Goal: Task Accomplishment & Management: Complete application form

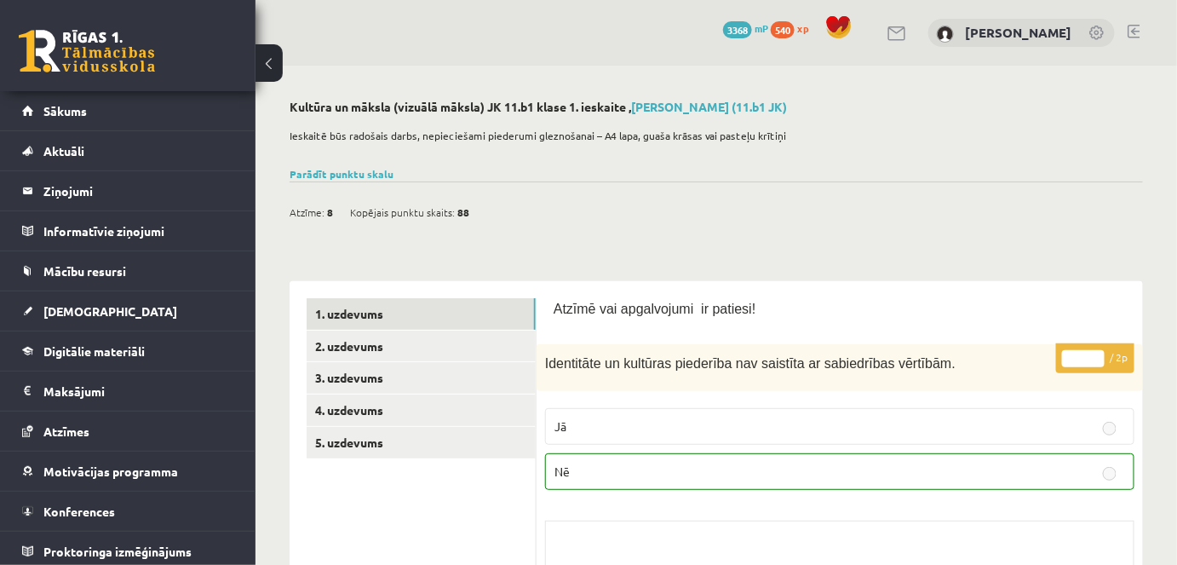
click at [813, 215] on div "Atzīme: 8 Kopējais punktu skaits: 88" at bounding box center [716, 202] width 853 height 43
click at [1133, 32] on link at bounding box center [1134, 32] width 13 height 14
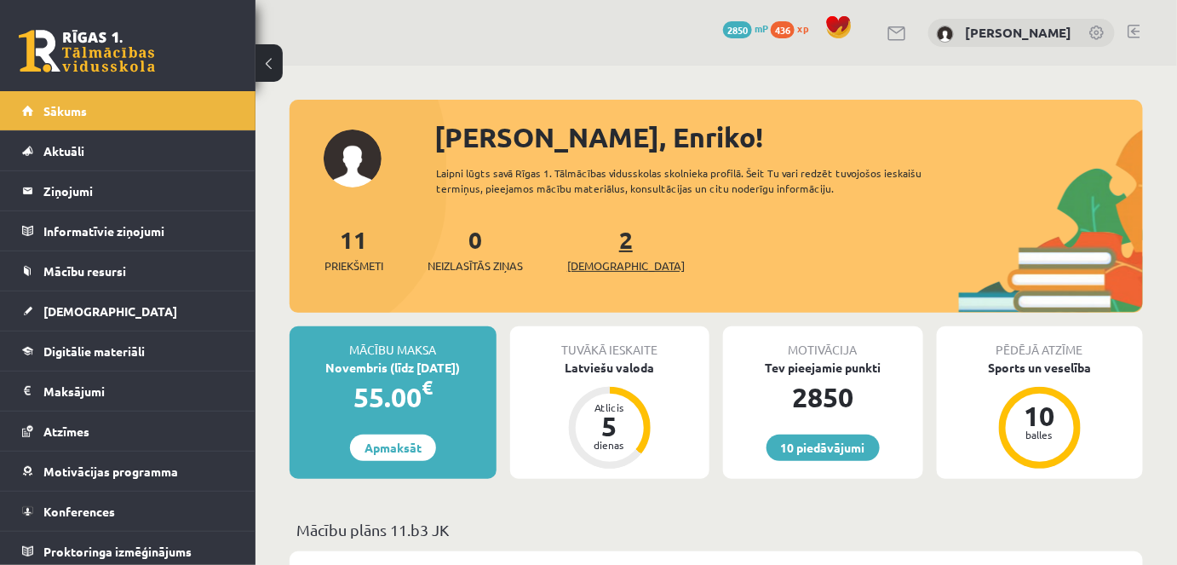
click at [597, 265] on span "[DEMOGRAPHIC_DATA]" at bounding box center [626, 265] width 118 height 17
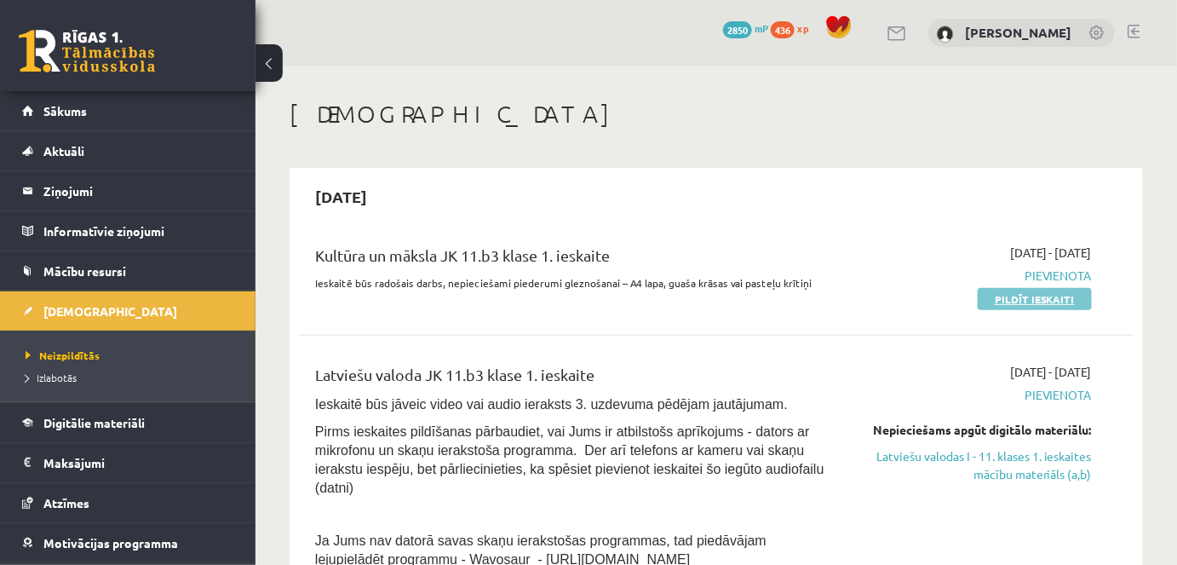
click at [1035, 296] on link "Pildīt ieskaiti" at bounding box center [1035, 299] width 114 height 22
click at [1048, 296] on link "Pildīt ieskaiti" at bounding box center [1035, 299] width 114 height 22
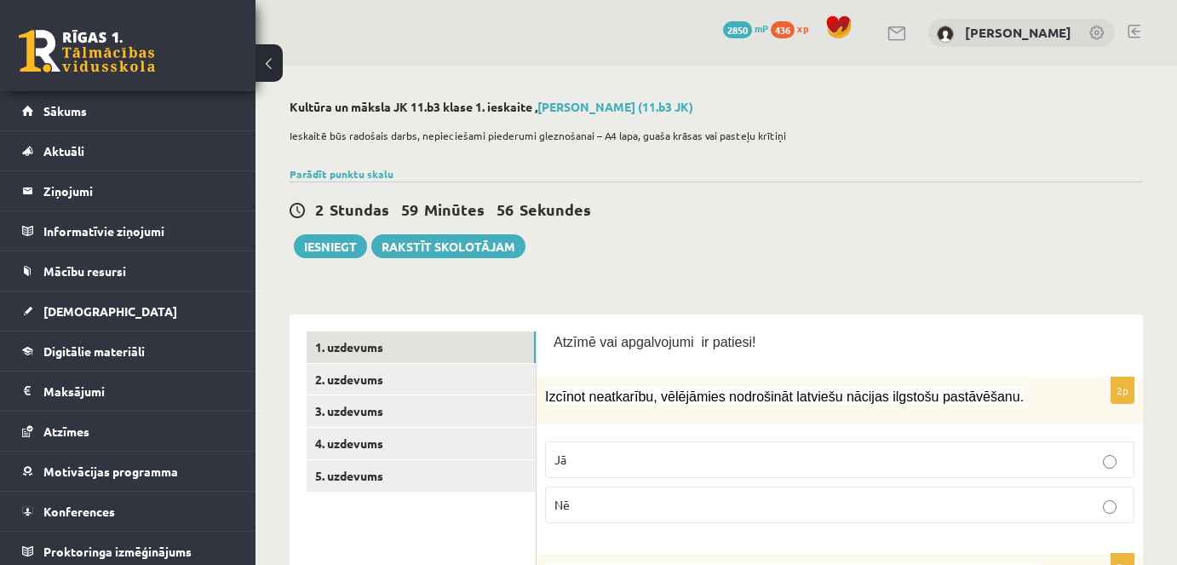
scroll to position [163, 0]
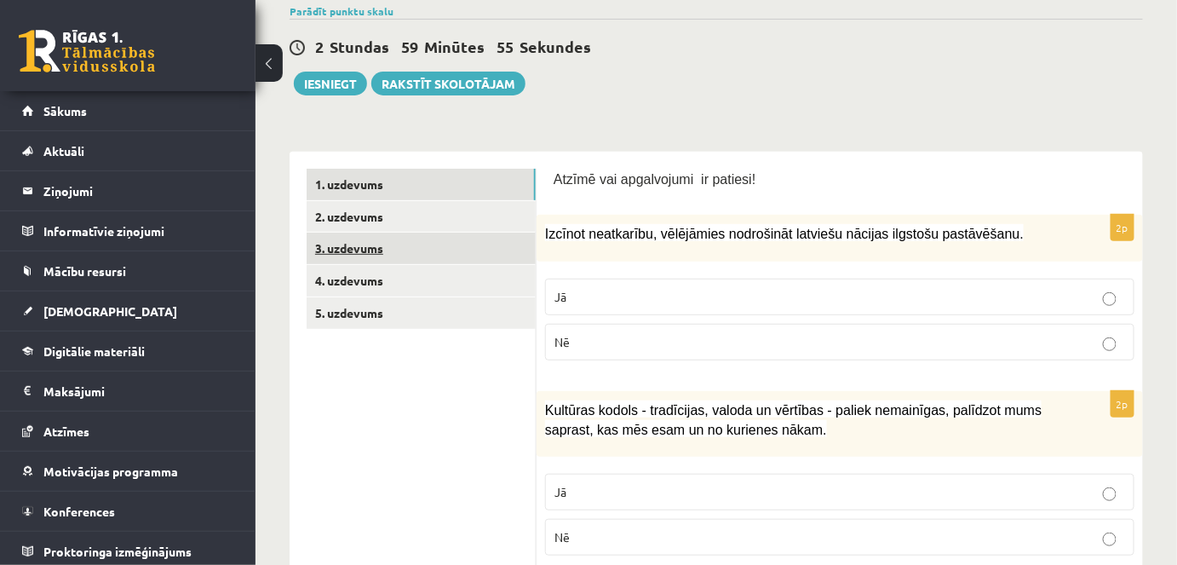
click at [347, 241] on link "3. uzdevums" at bounding box center [421, 248] width 229 height 32
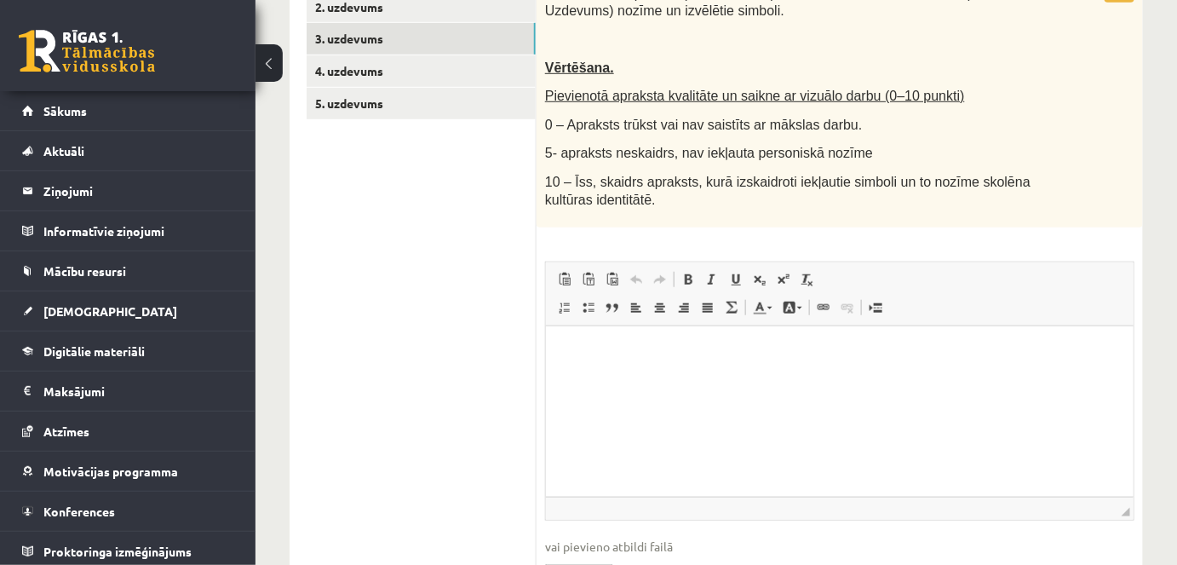
scroll to position [473, 0]
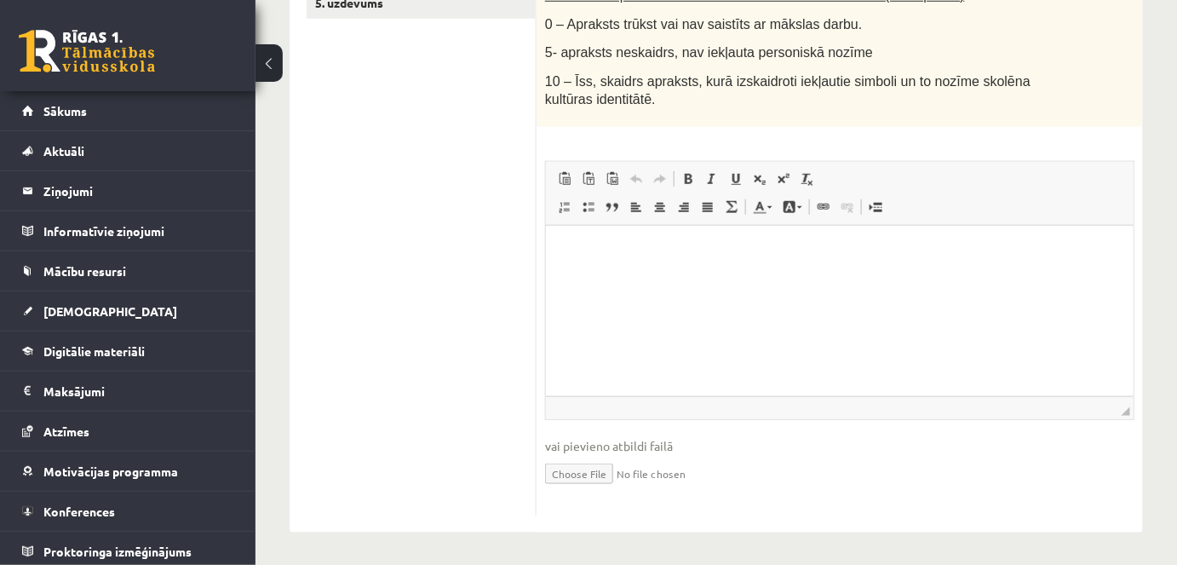
click at [580, 470] on input "file" at bounding box center [839, 472] width 589 height 35
type input "**********"
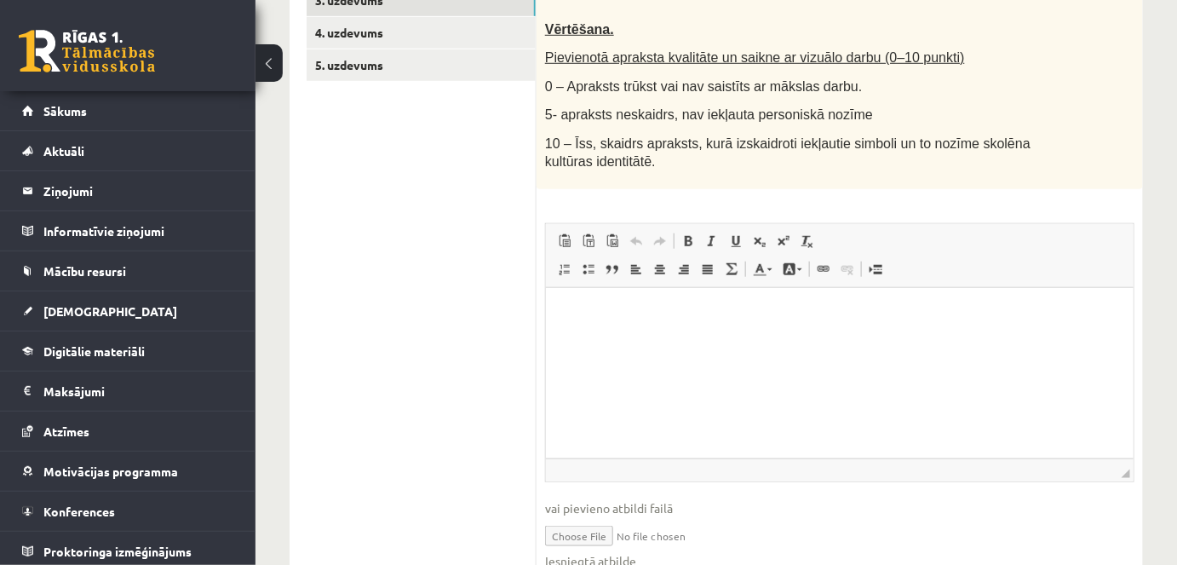
scroll to position [491, 0]
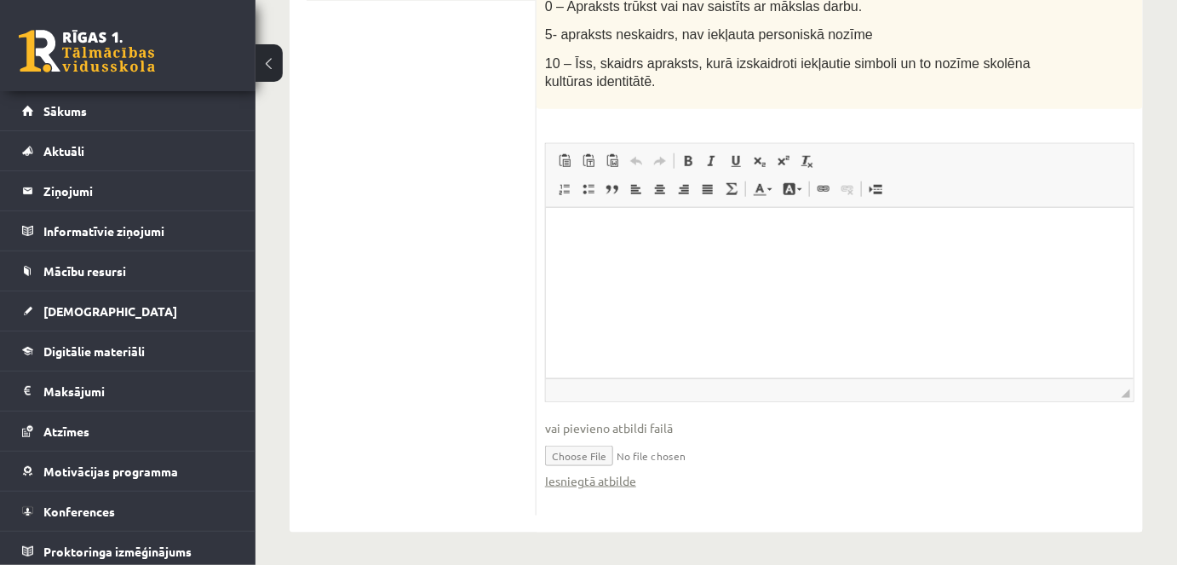
click at [745, 448] on input "file" at bounding box center [839, 454] width 589 height 35
drag, startPoint x: 613, startPoint y: 475, endPoint x: 480, endPoint y: 339, distance: 190.3
click at [480, 339] on ul "1. uzdevums 2. uzdevums 3. uzdevums 4. uzdevums 5. uzdevums" at bounding box center [422, 178] width 230 height 674
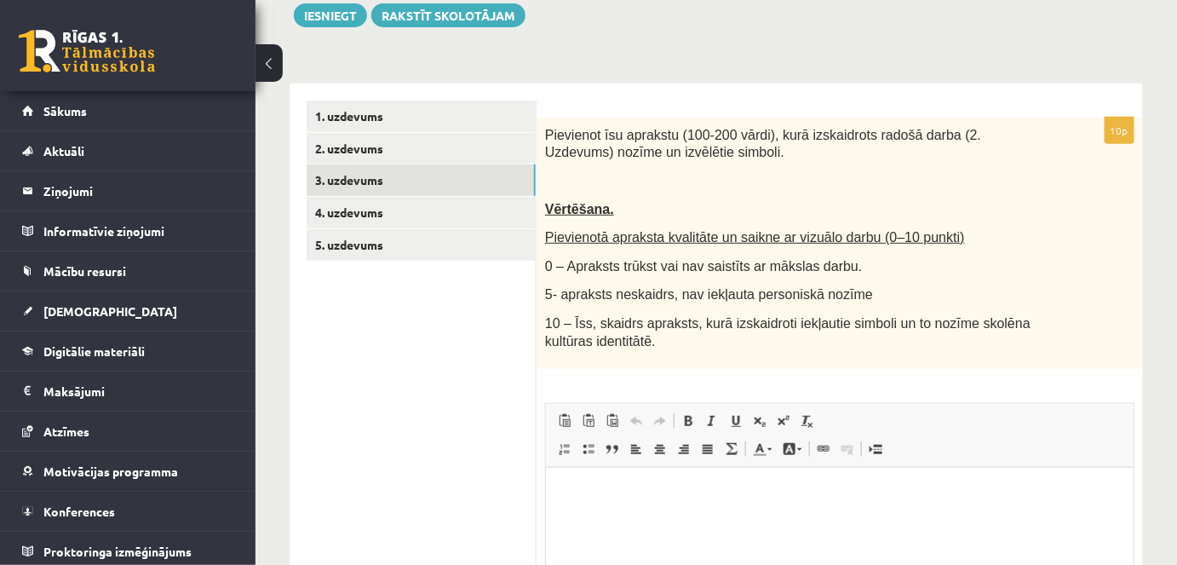
scroll to position [236, 0]
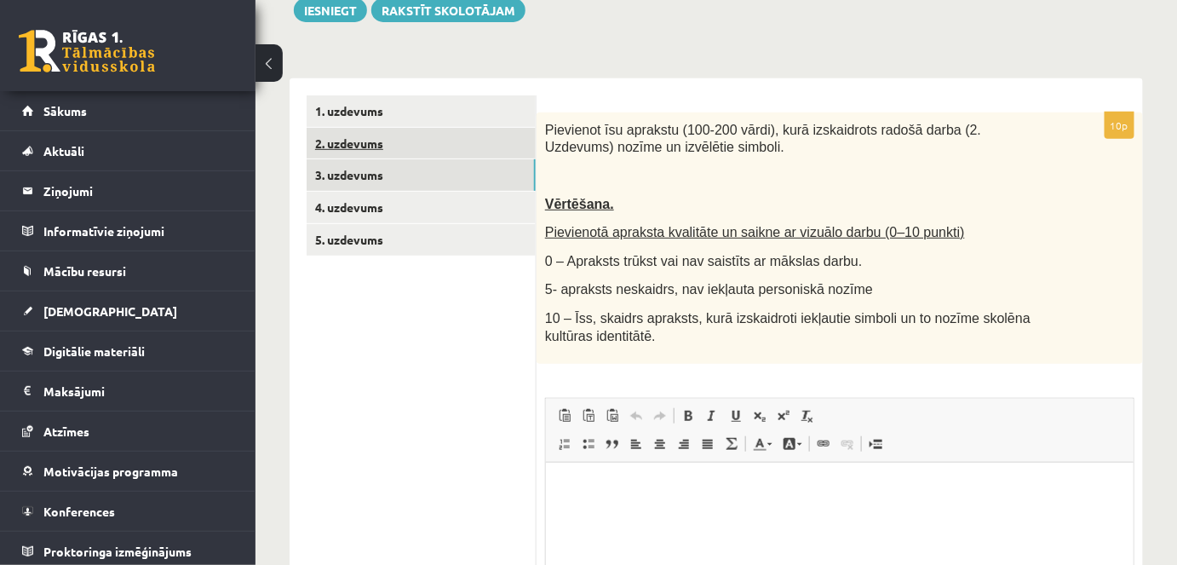
click at [394, 139] on link "2. uzdevums" at bounding box center [421, 144] width 229 height 32
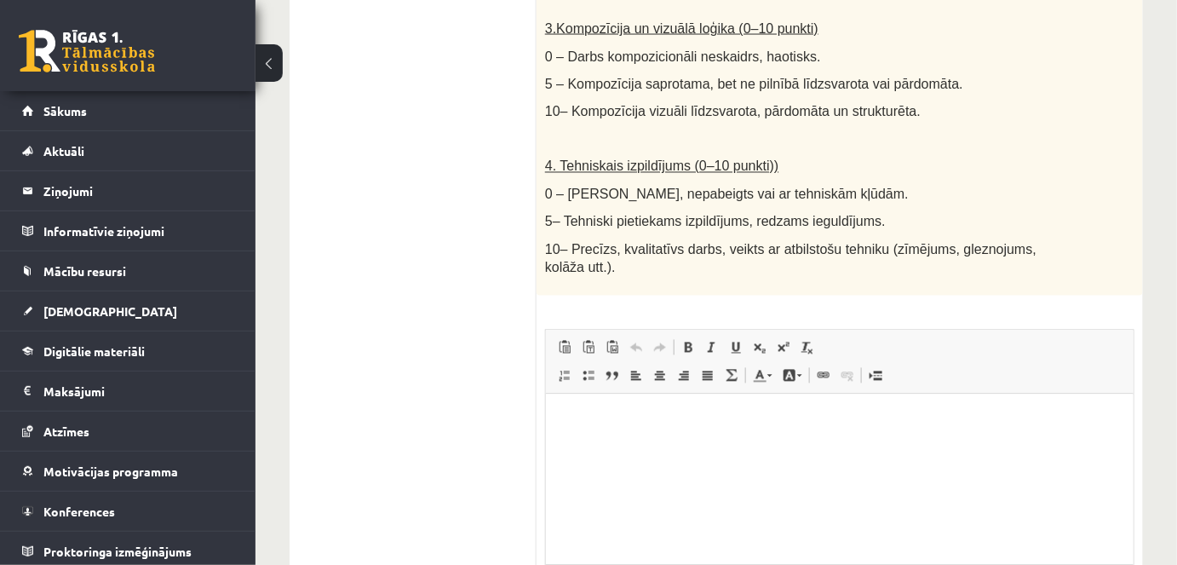
scroll to position [1003, 0]
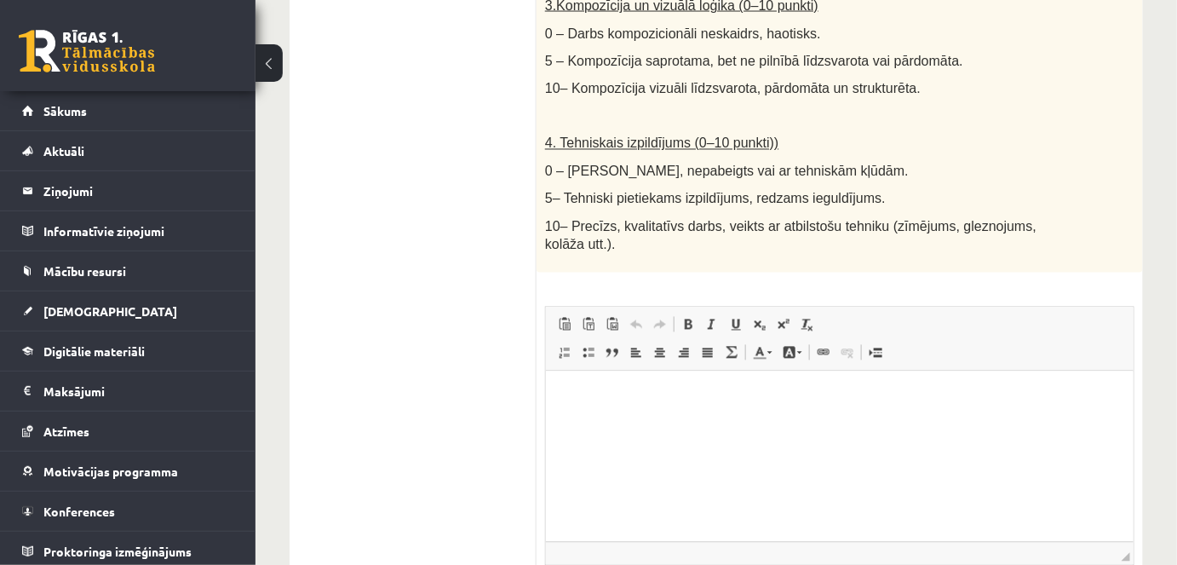
click at [583, 423] on html at bounding box center [839, 397] width 588 height 52
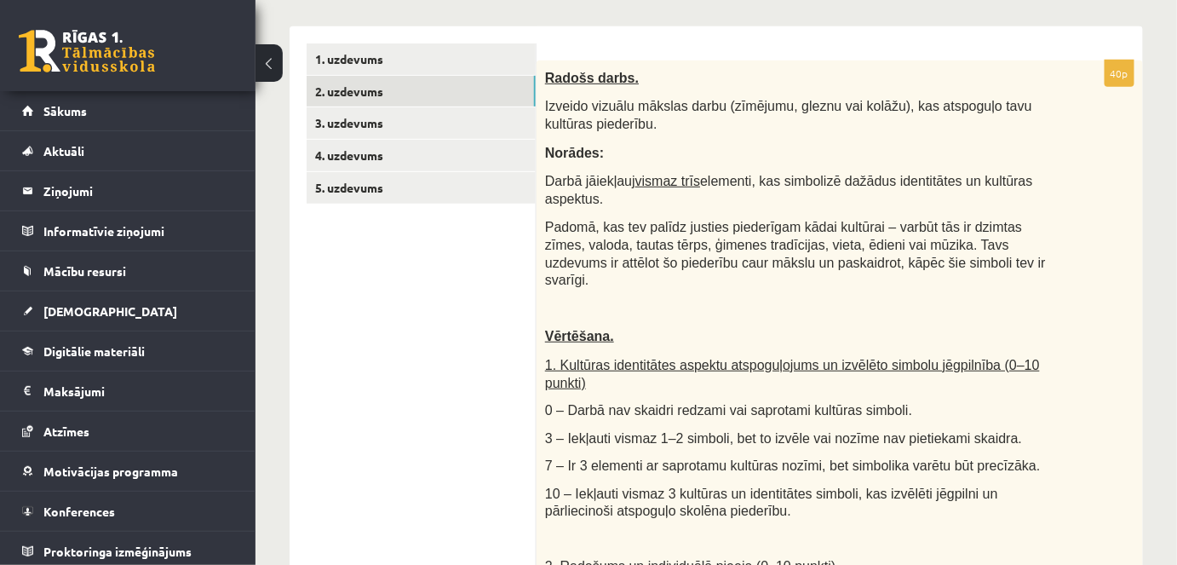
scroll to position [183, 0]
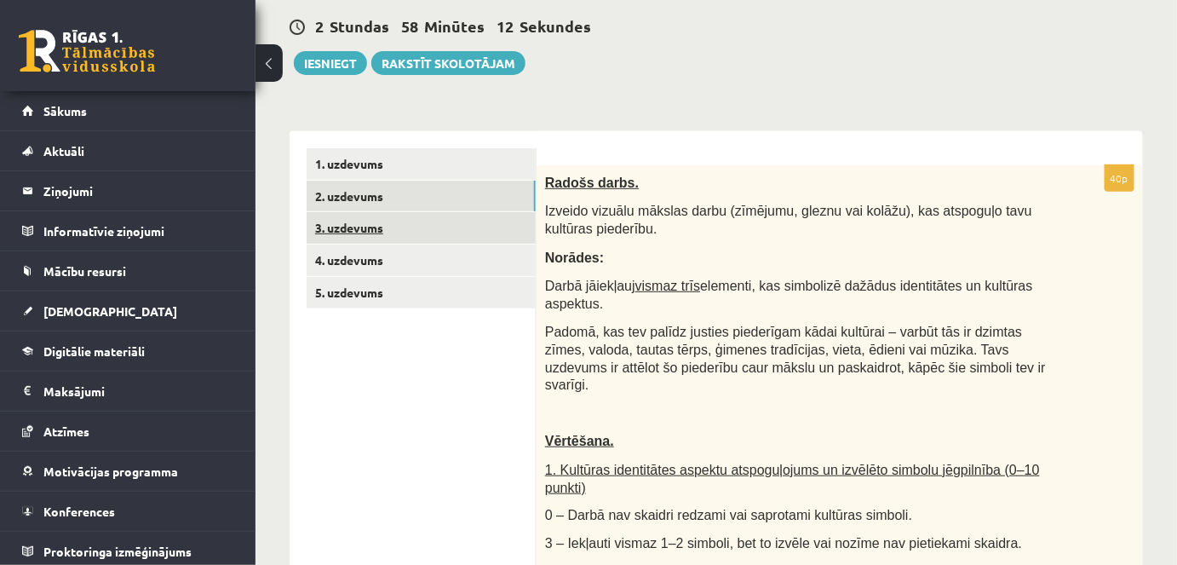
click at [347, 227] on link "3. uzdevums" at bounding box center [421, 228] width 229 height 32
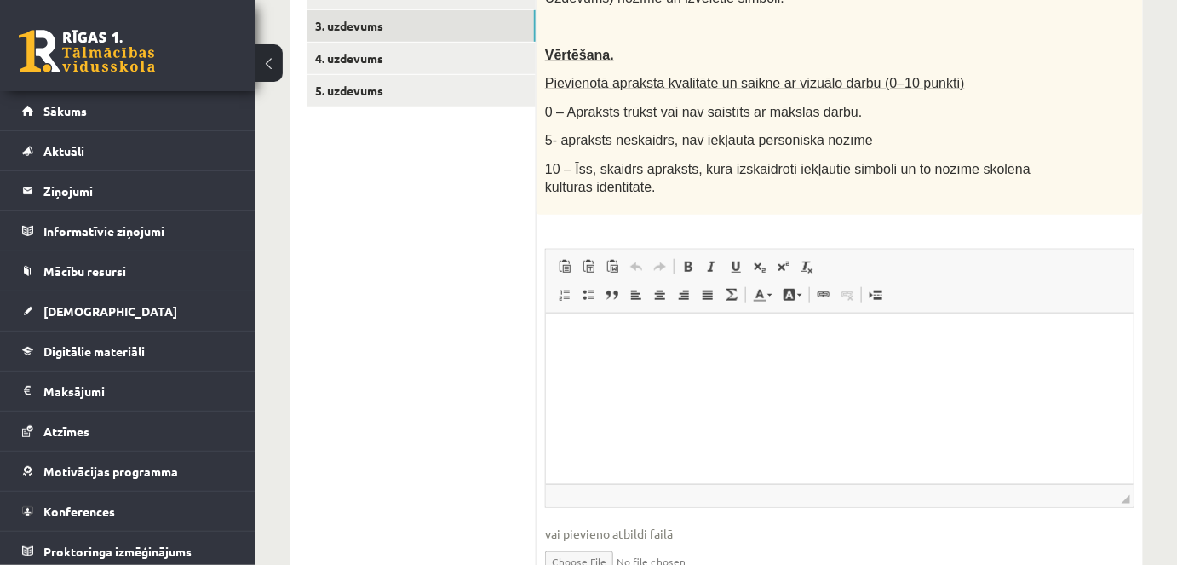
scroll to position [388, 0]
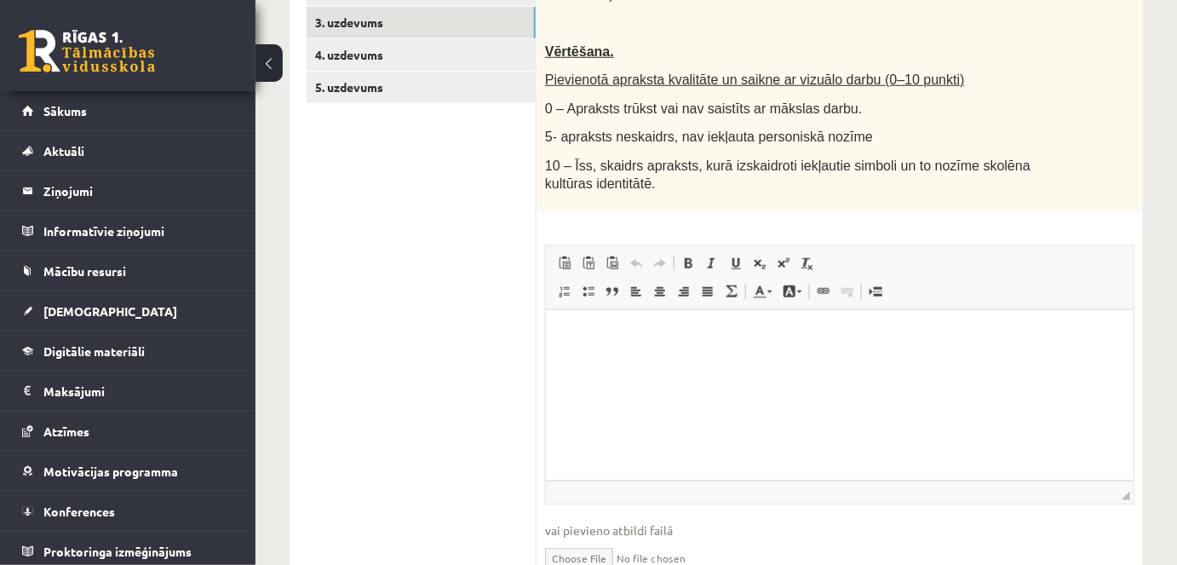
click at [615, 330] on p "Bagātinātā teksta redaktors, wiswyg-editor-user-answer-47433868772060" at bounding box center [839, 336] width 554 height 18
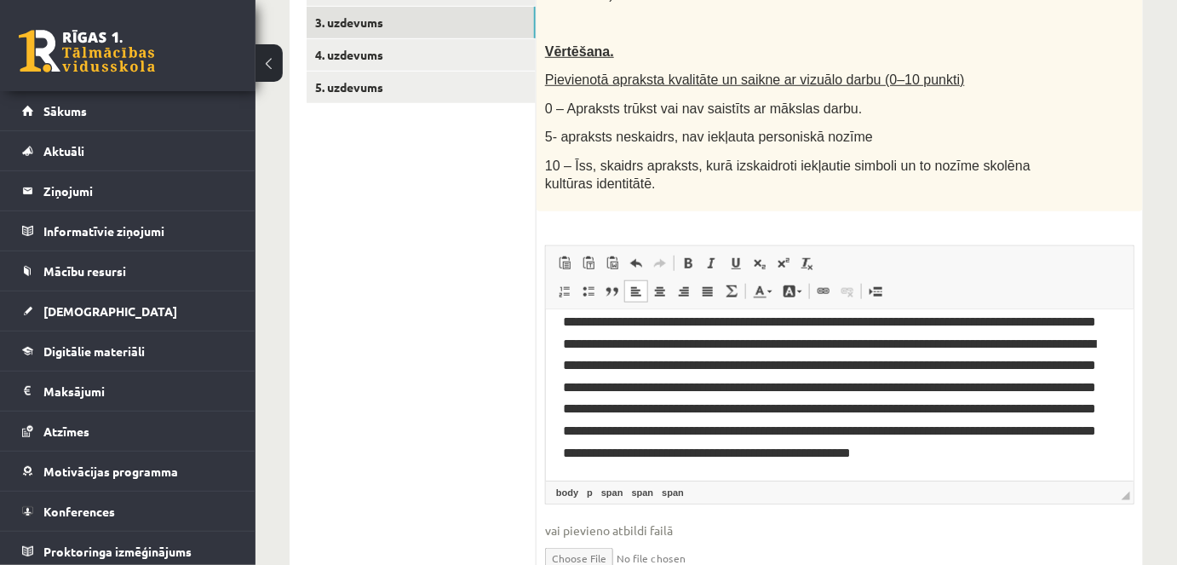
scroll to position [0, 0]
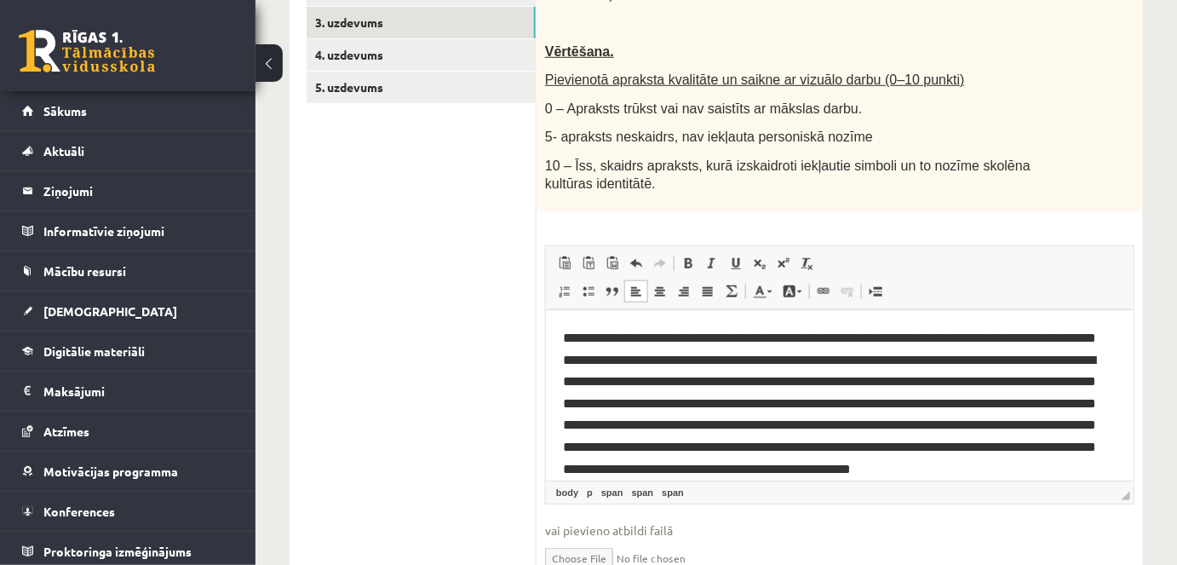
drag, startPoint x: 1128, startPoint y: 439, endPoint x: 1685, endPoint y: 692, distance: 610.6
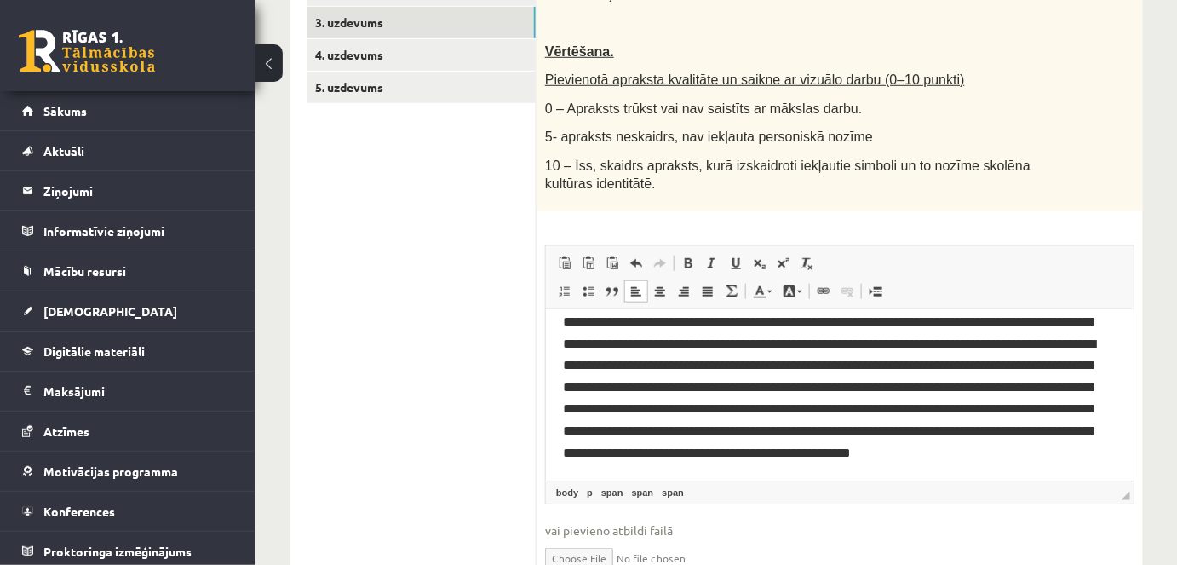
scroll to position [49, 0]
click at [722, 329] on span "**********" at bounding box center [828, 387] width 533 height 144
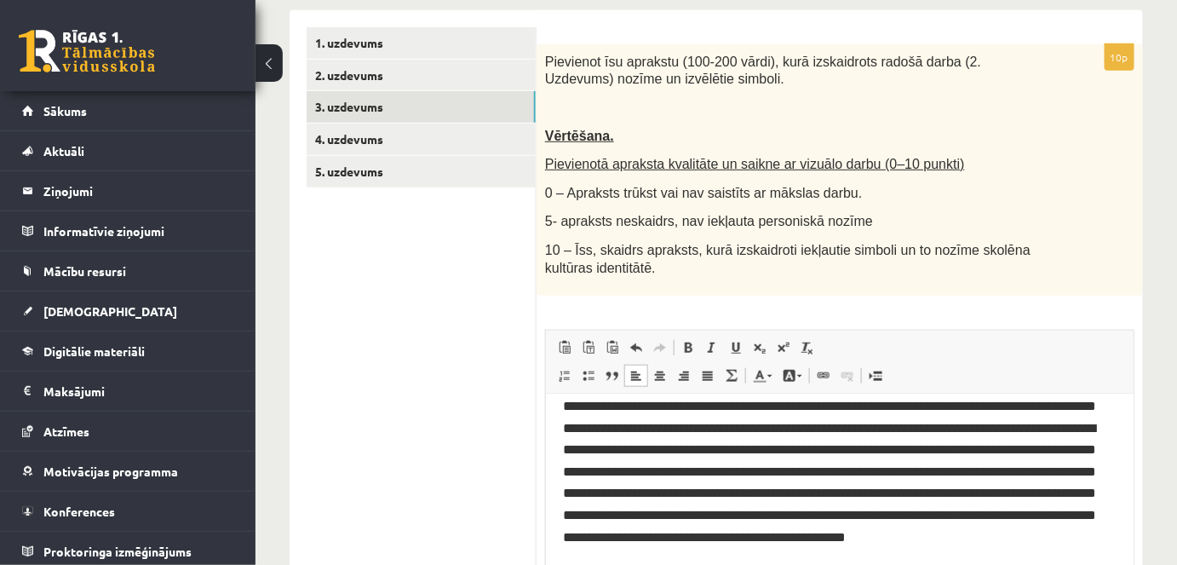
scroll to position [191, 0]
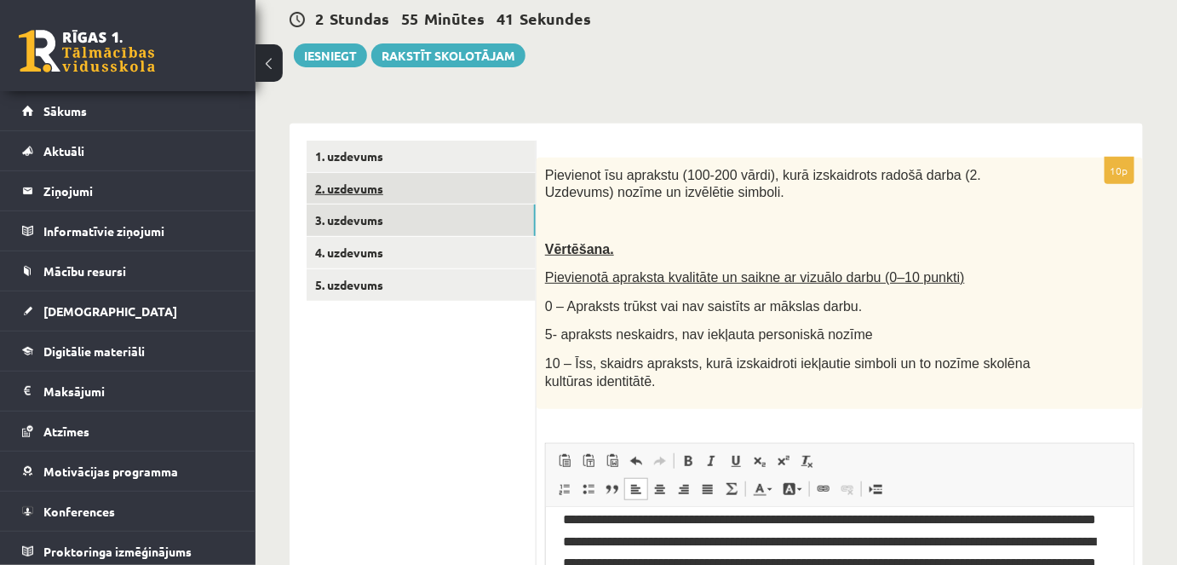
click at [347, 181] on link "2. uzdevums" at bounding box center [421, 189] width 229 height 32
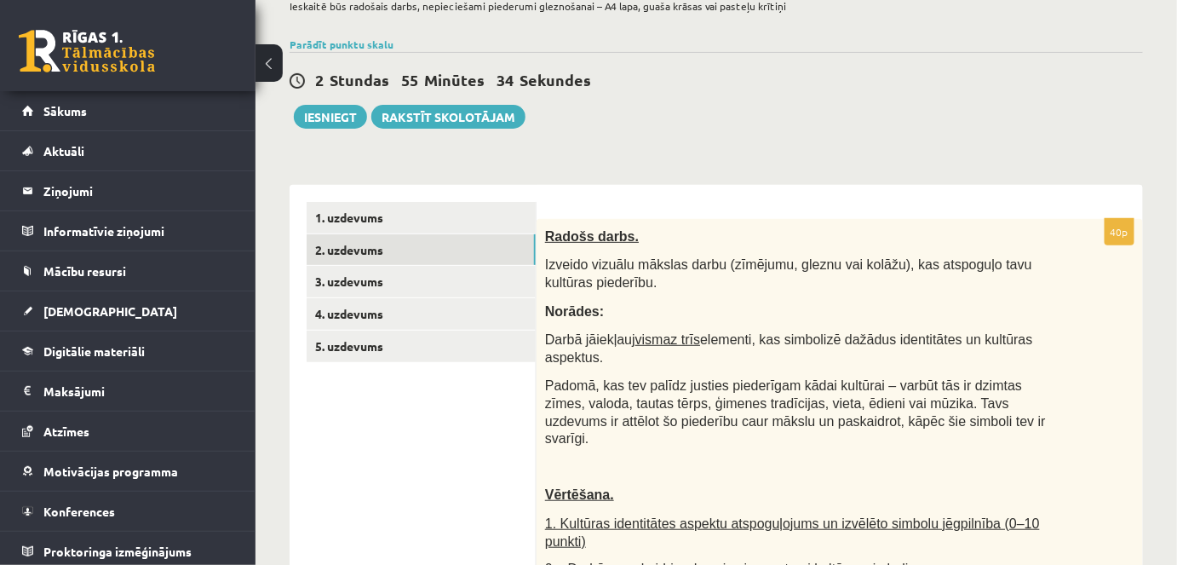
scroll to position [134, 0]
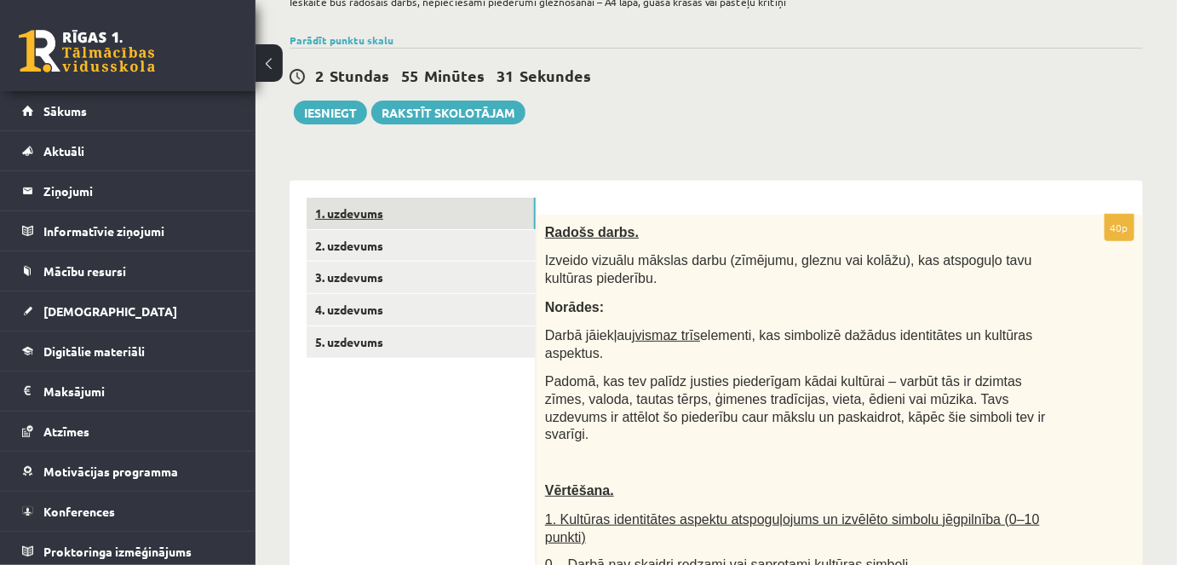
click at [347, 211] on link "1. uzdevums" at bounding box center [421, 214] width 229 height 32
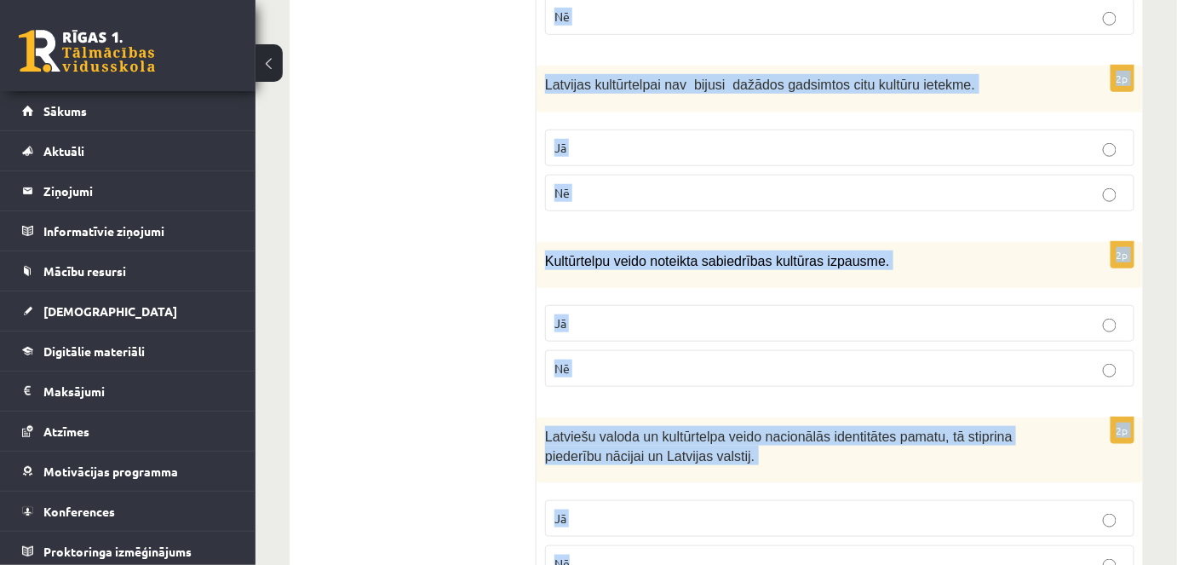
scroll to position [2584, 0]
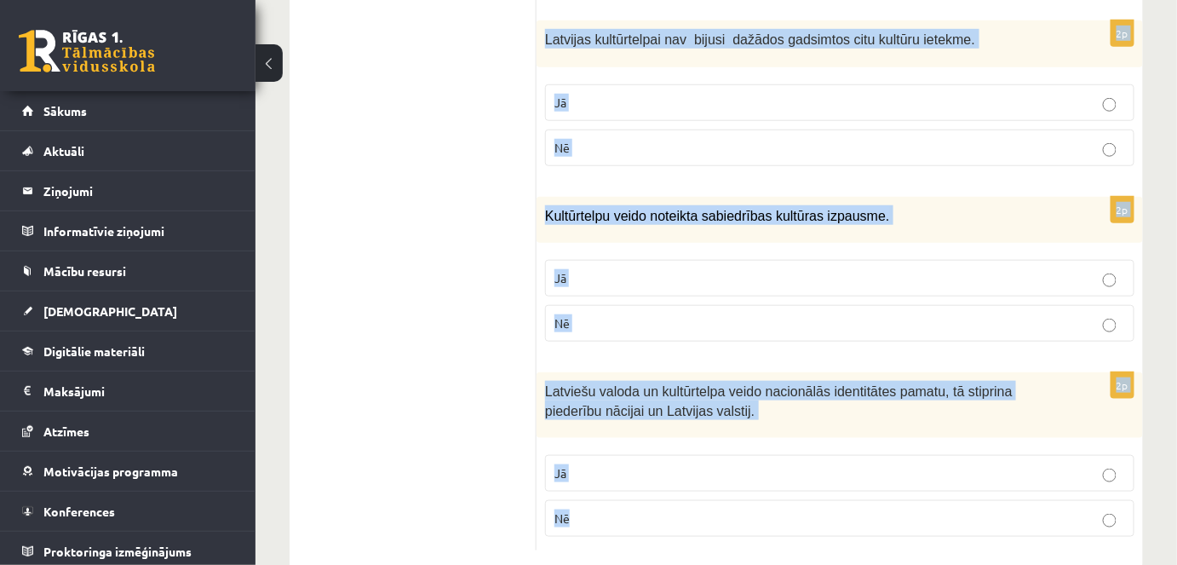
drag, startPoint x: 542, startPoint y: 261, endPoint x: 709, endPoint y: 521, distance: 308.8
copy form "Izcīnot neatkarību, vēlējāmies nodrošināt latviešu nācijas ilgstošu pastāvēšanu…"
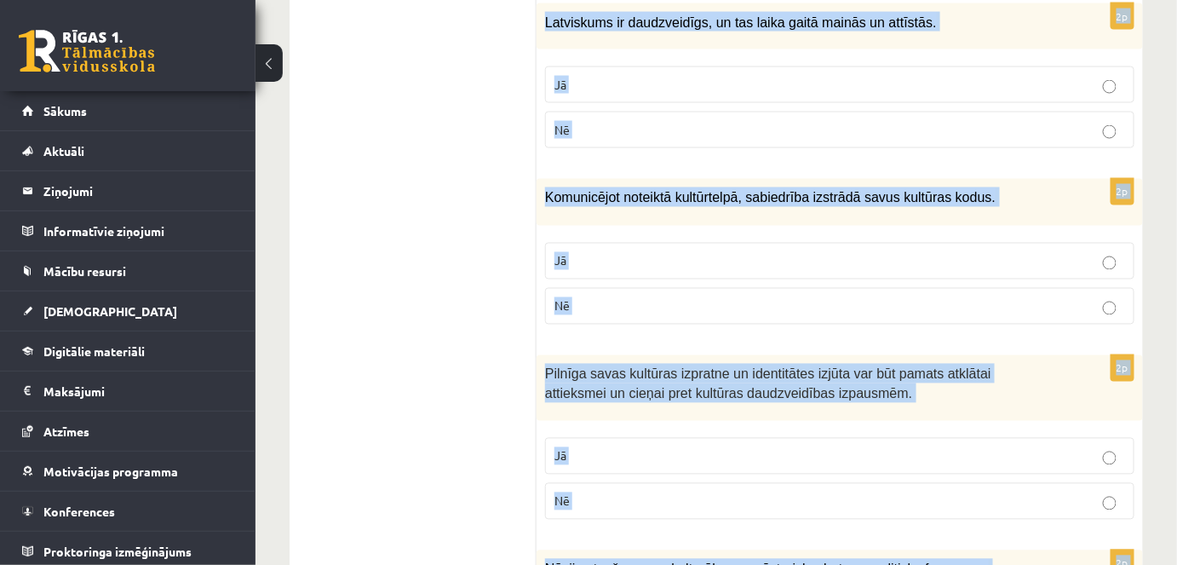
scroll to position [263, 0]
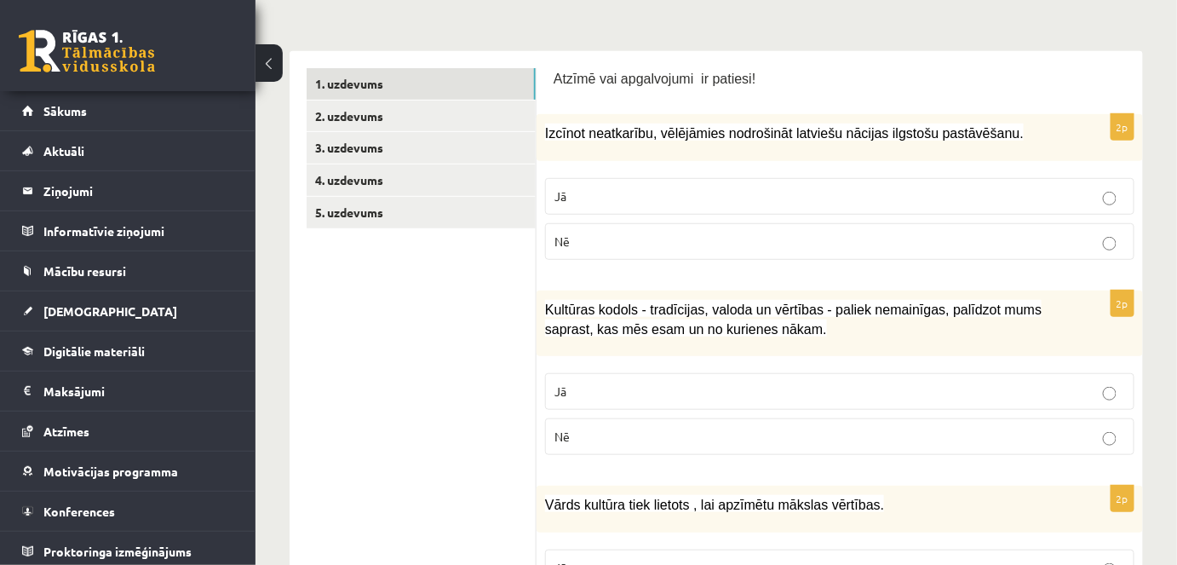
click at [1066, 71] on p "Atzīmē vai apgalvojumi ir patiesi!" at bounding box center [840, 78] width 572 height 20
click at [806, 194] on p "Jā" at bounding box center [839, 196] width 571 height 18
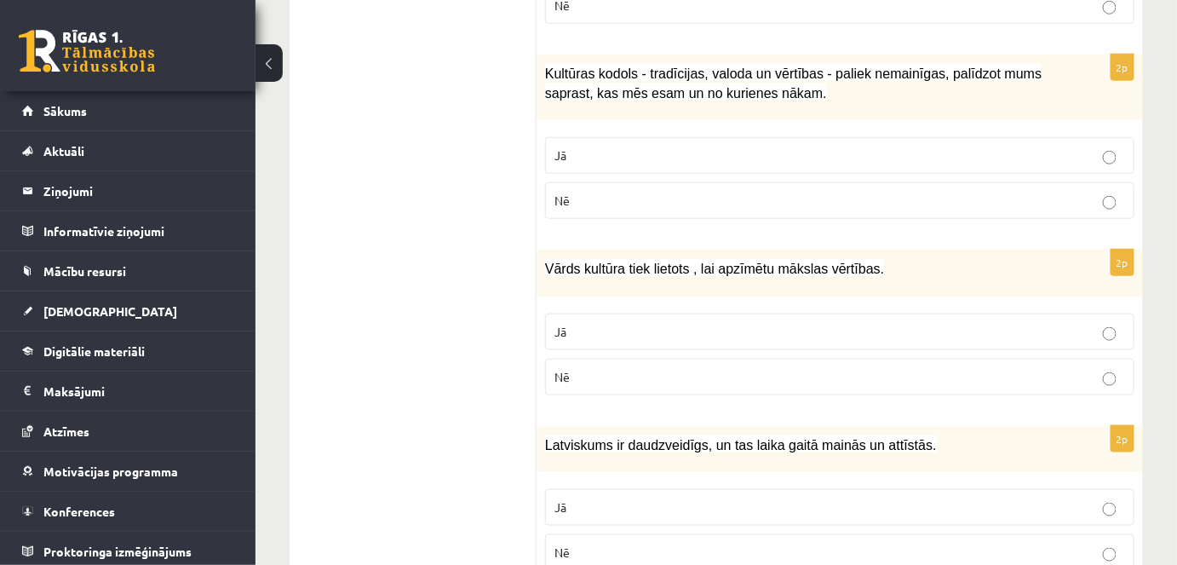
scroll to position [477, 0]
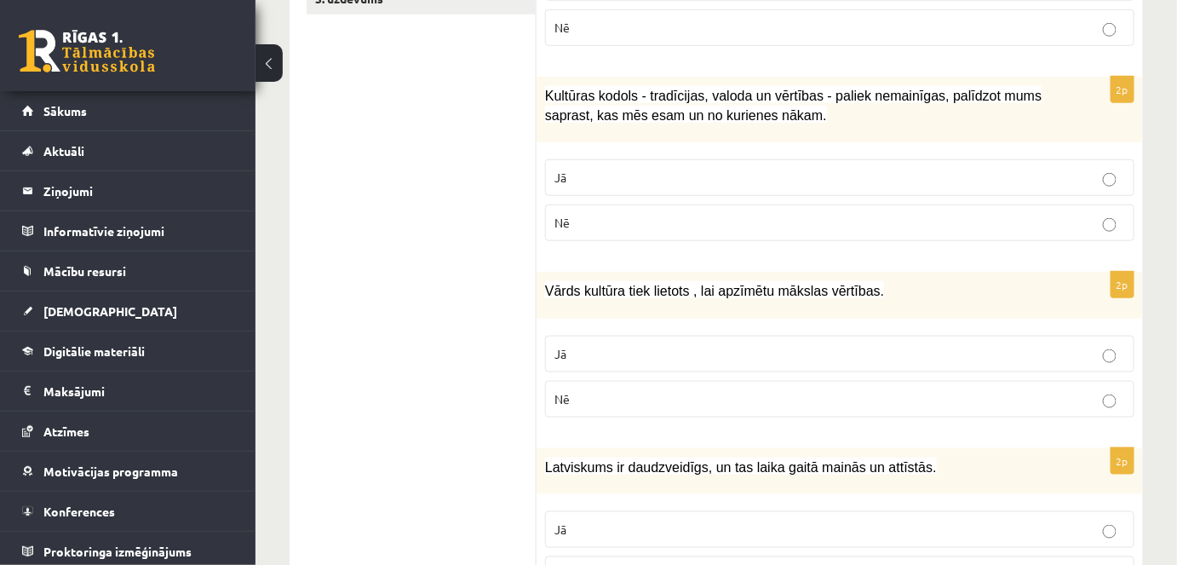
click at [608, 187] on label "Jā" at bounding box center [839, 177] width 589 height 37
click at [587, 396] on p "Nē" at bounding box center [839, 399] width 571 height 18
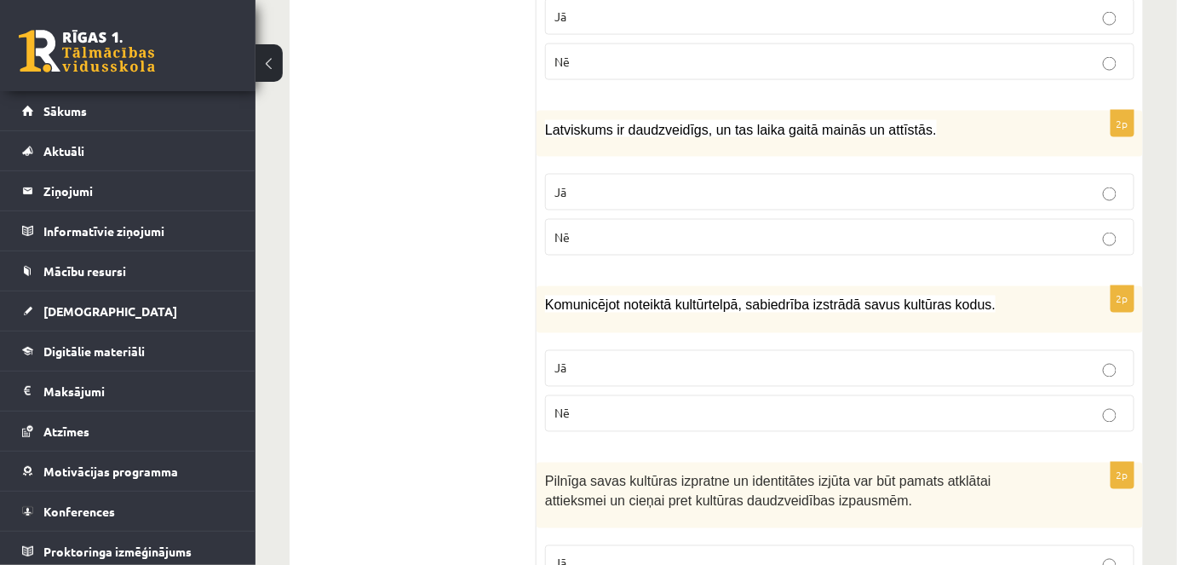
scroll to position [781, 0]
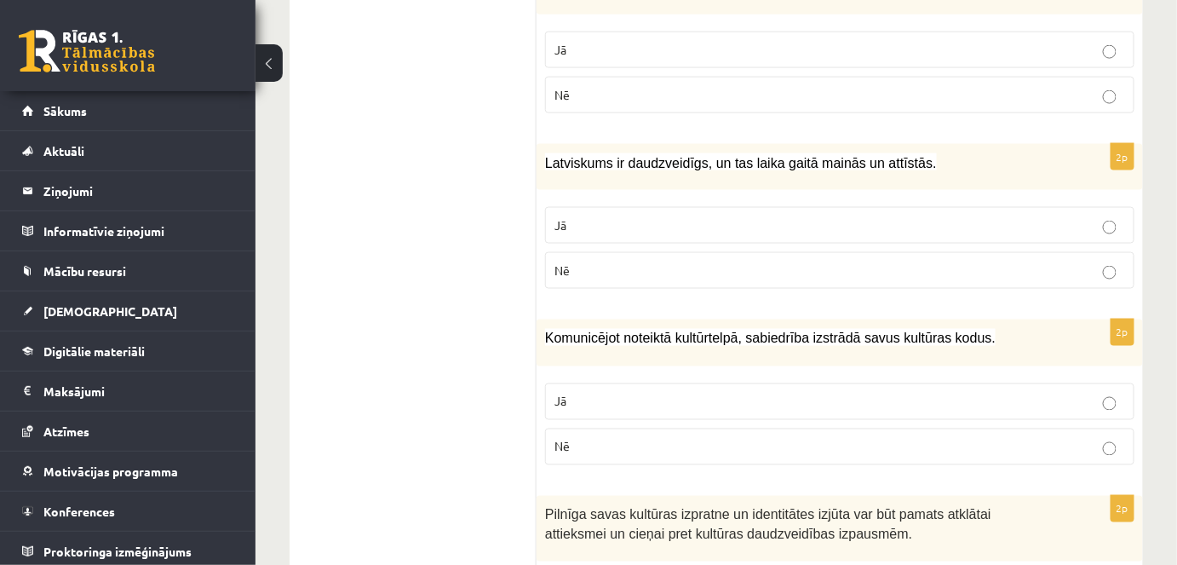
click at [890, 228] on p "Jā" at bounding box center [839, 225] width 571 height 18
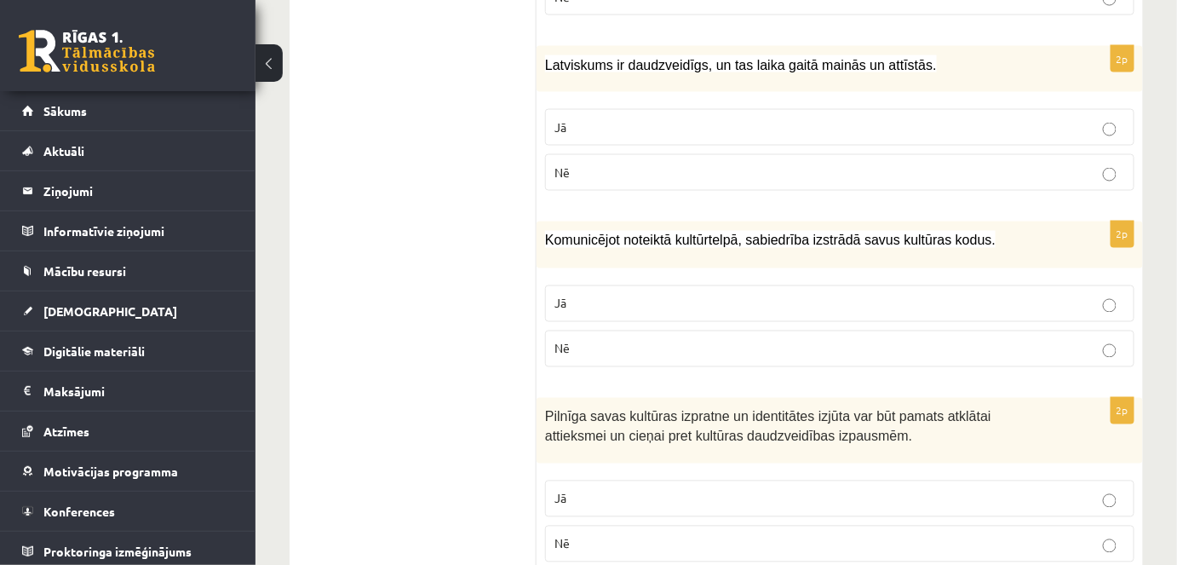
scroll to position [886, 0]
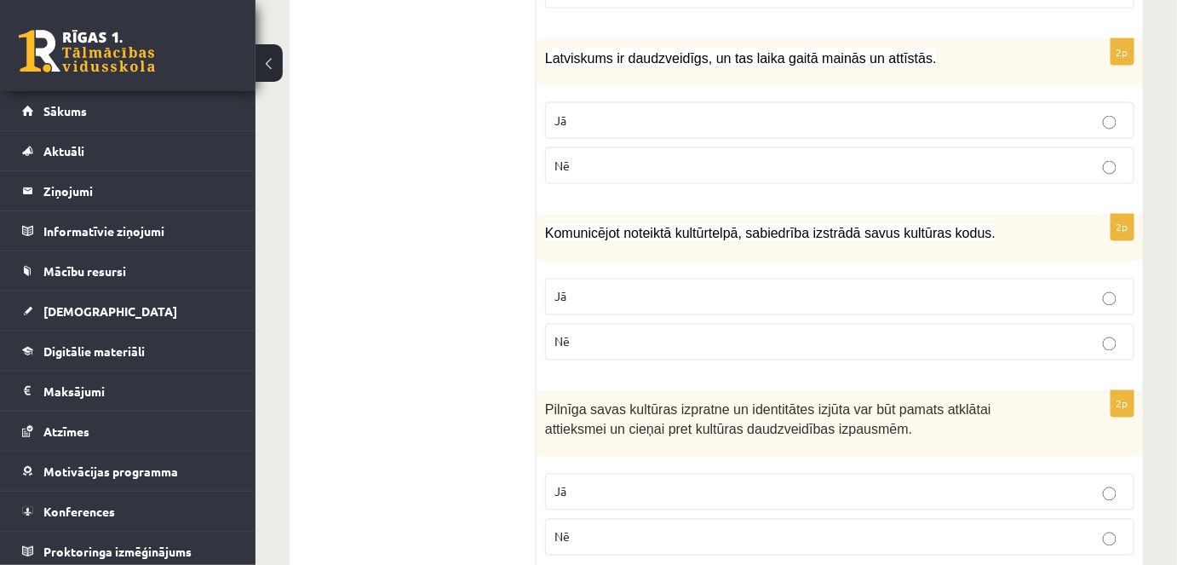
click at [617, 298] on p "Jā" at bounding box center [839, 297] width 571 height 18
click at [601, 487] on p "Jā" at bounding box center [839, 492] width 571 height 18
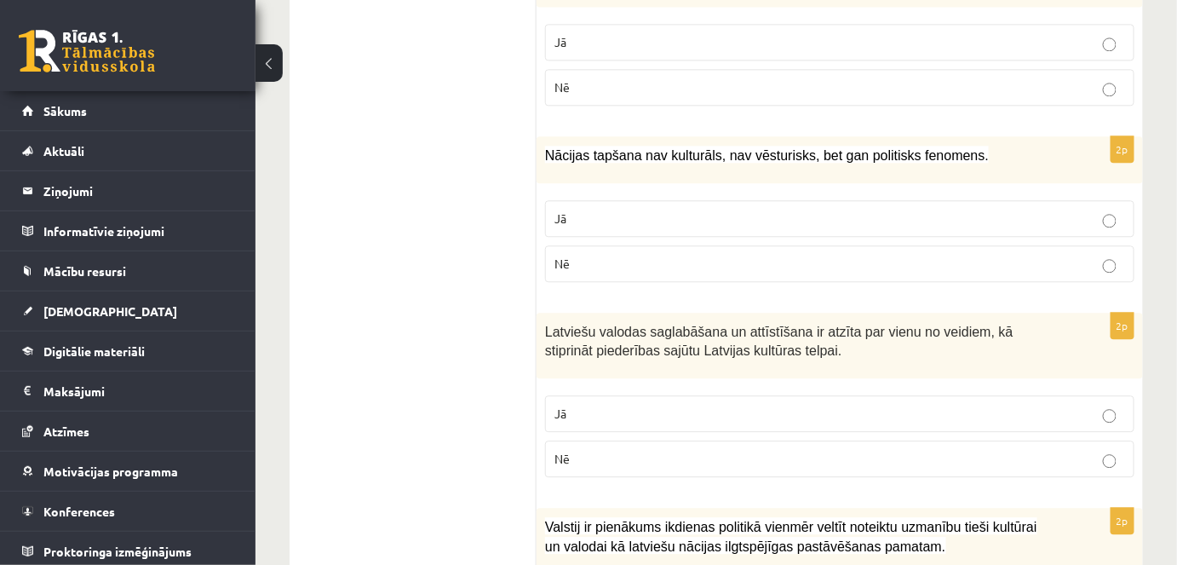
scroll to position [1346, 0]
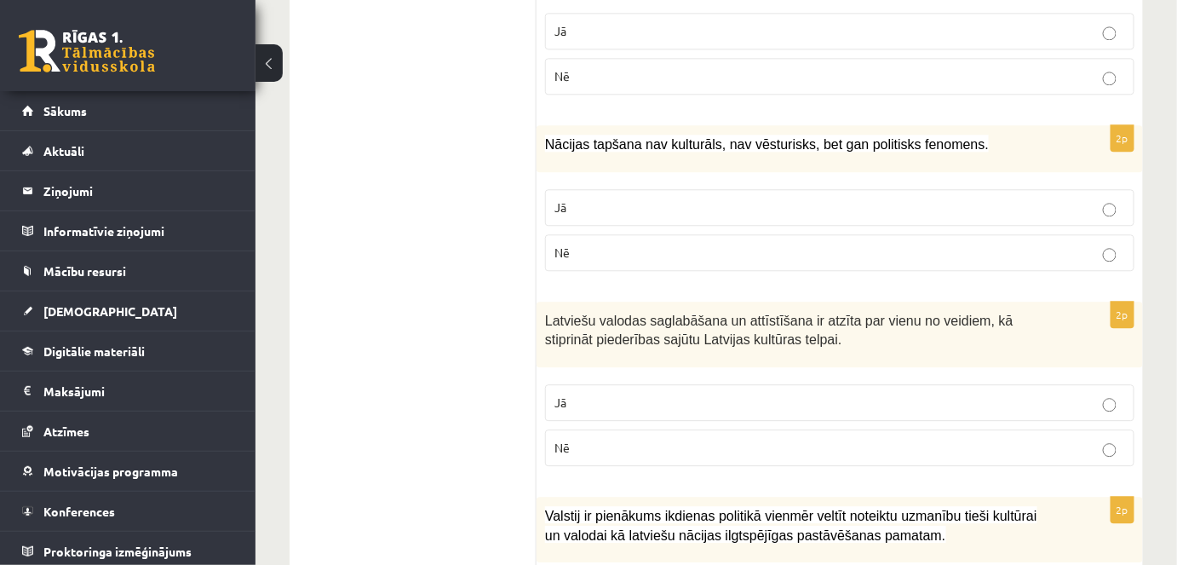
click at [647, 250] on p "Nē" at bounding box center [839, 253] width 571 height 18
click at [624, 408] on label "Jā" at bounding box center [839, 402] width 589 height 37
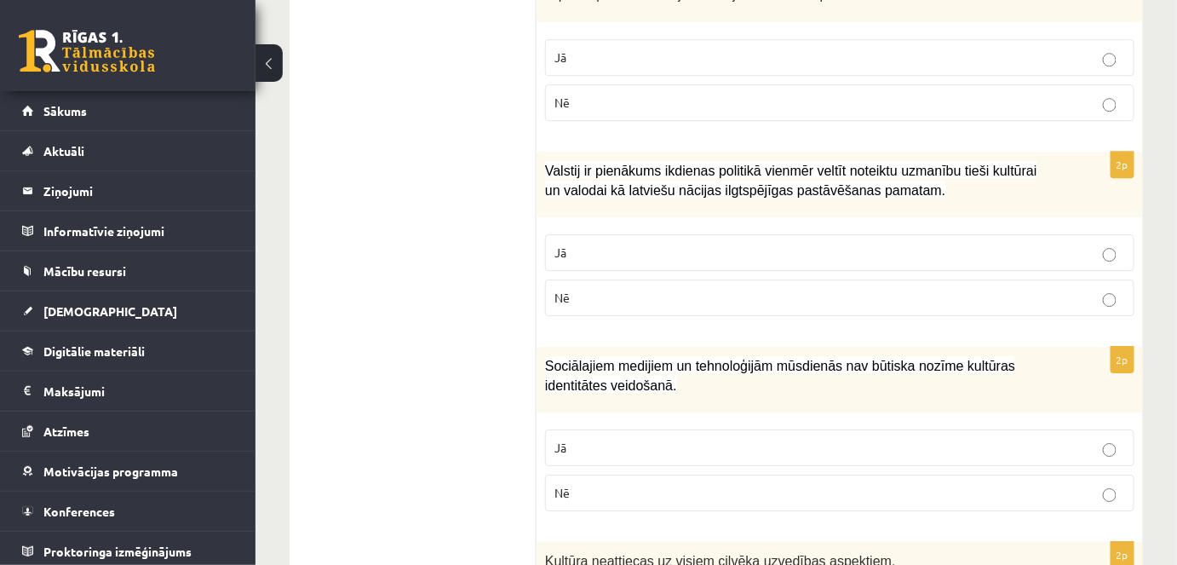
scroll to position [1720, 0]
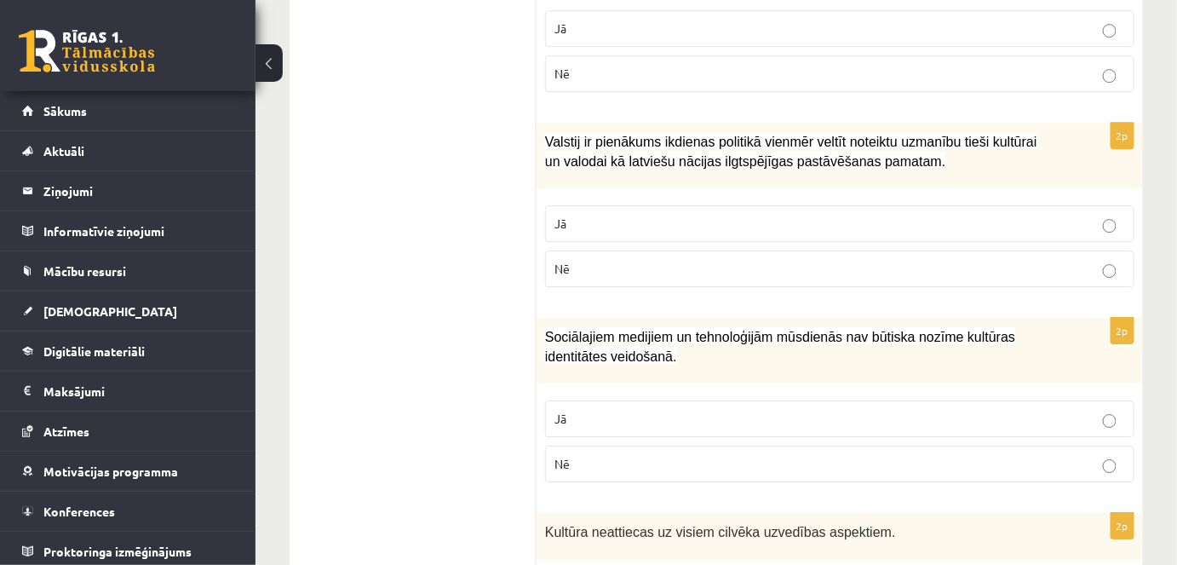
click at [632, 215] on p "Jā" at bounding box center [839, 224] width 571 height 18
click at [668, 459] on p "Nē" at bounding box center [839, 464] width 571 height 18
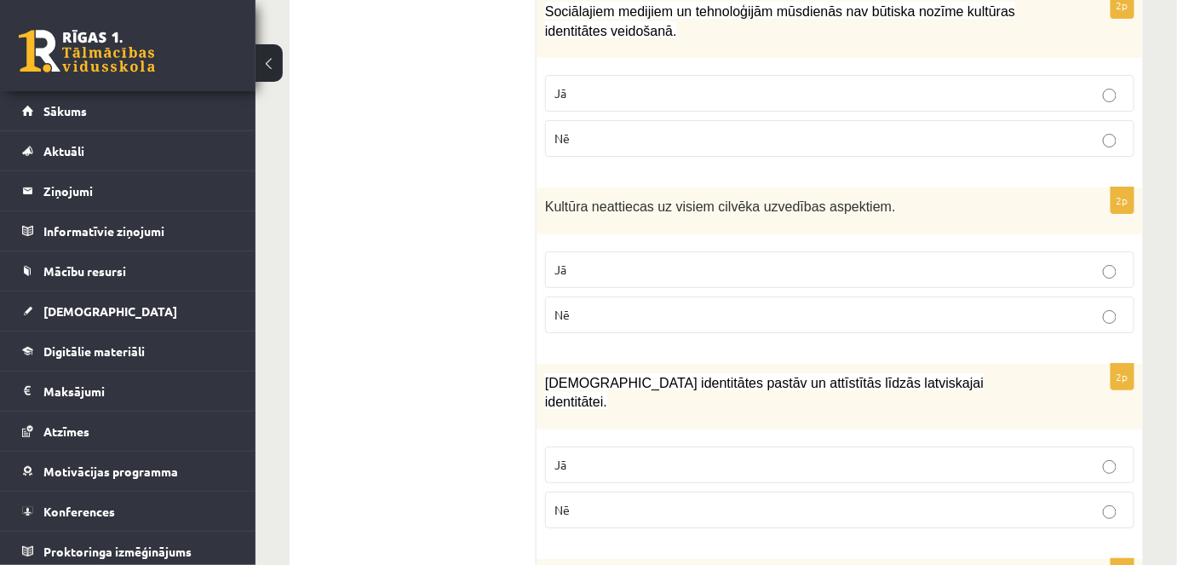
scroll to position [2050, 0]
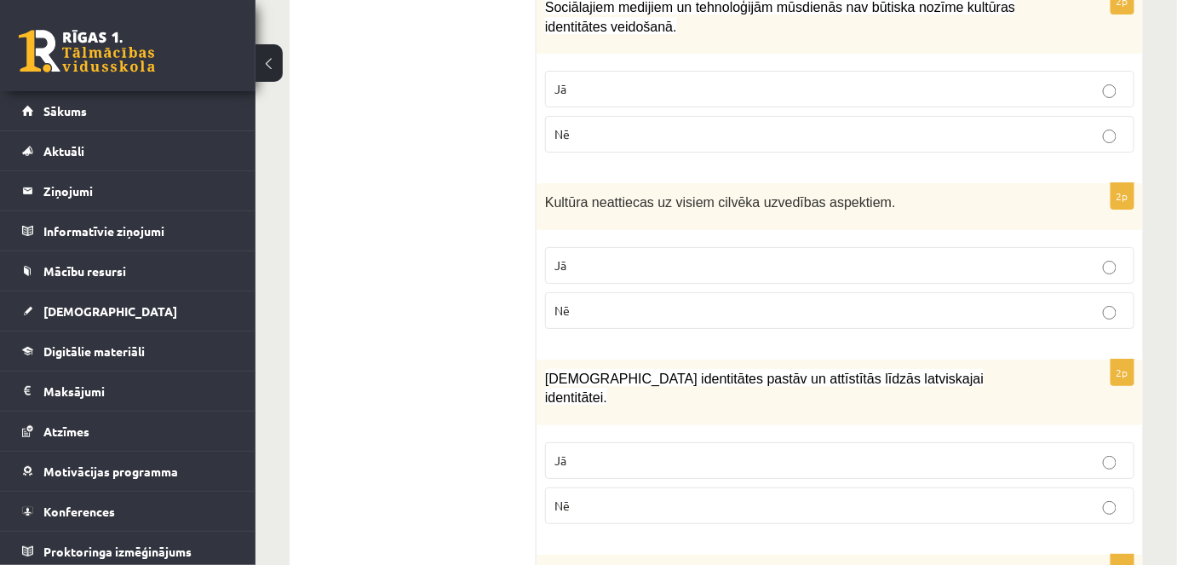
click at [598, 302] on p "Nē" at bounding box center [839, 310] width 571 height 18
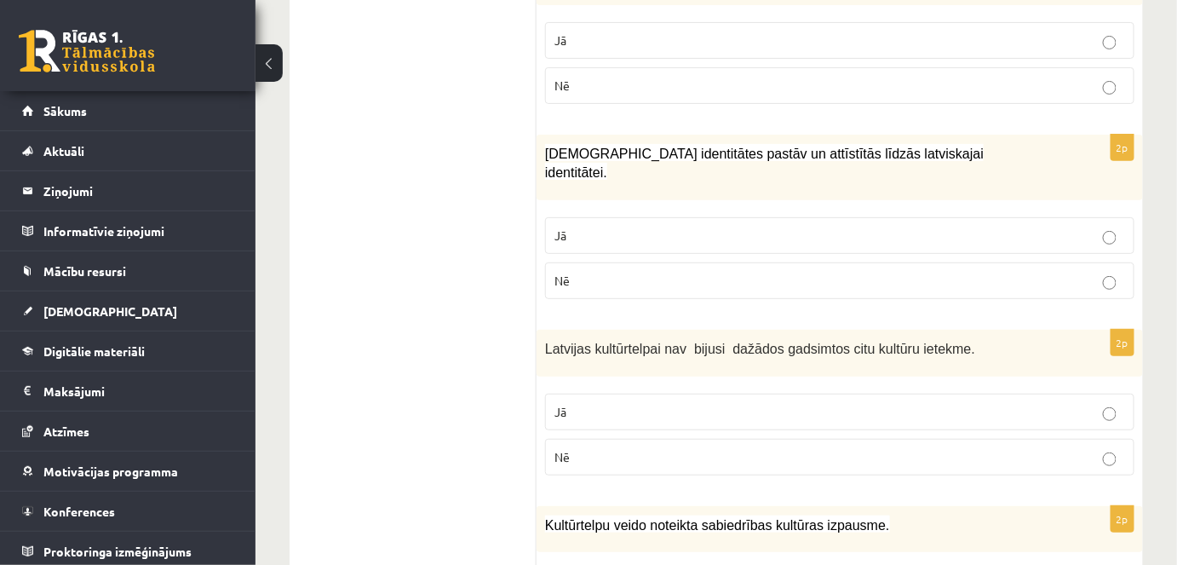
scroll to position [2289, 0]
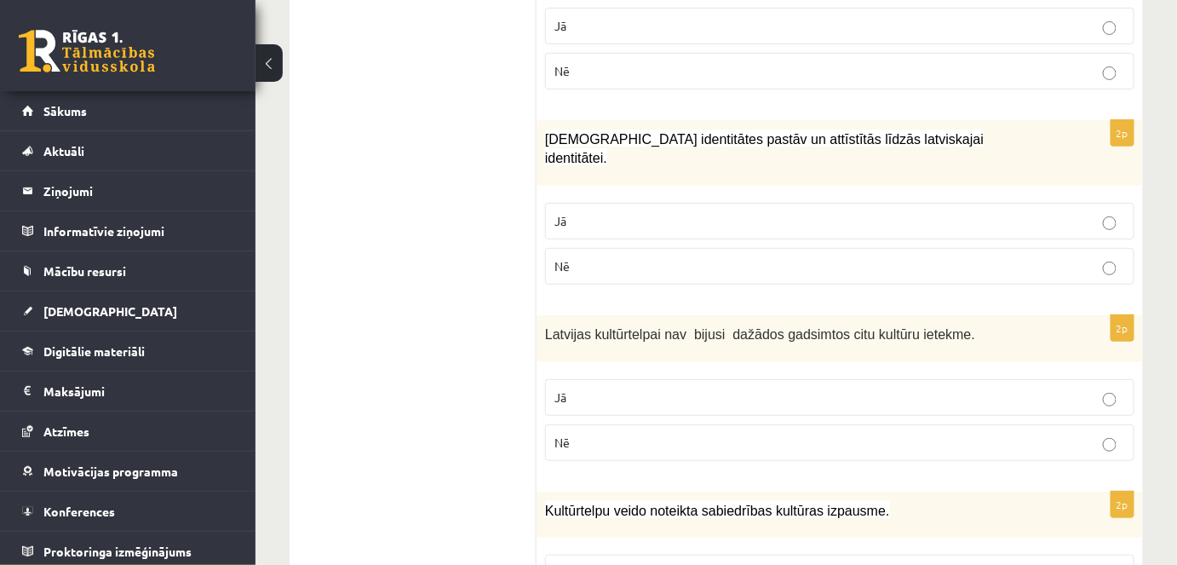
click at [584, 212] on p "Jā" at bounding box center [839, 221] width 571 height 18
click at [647, 433] on p "Nē" at bounding box center [839, 442] width 571 height 18
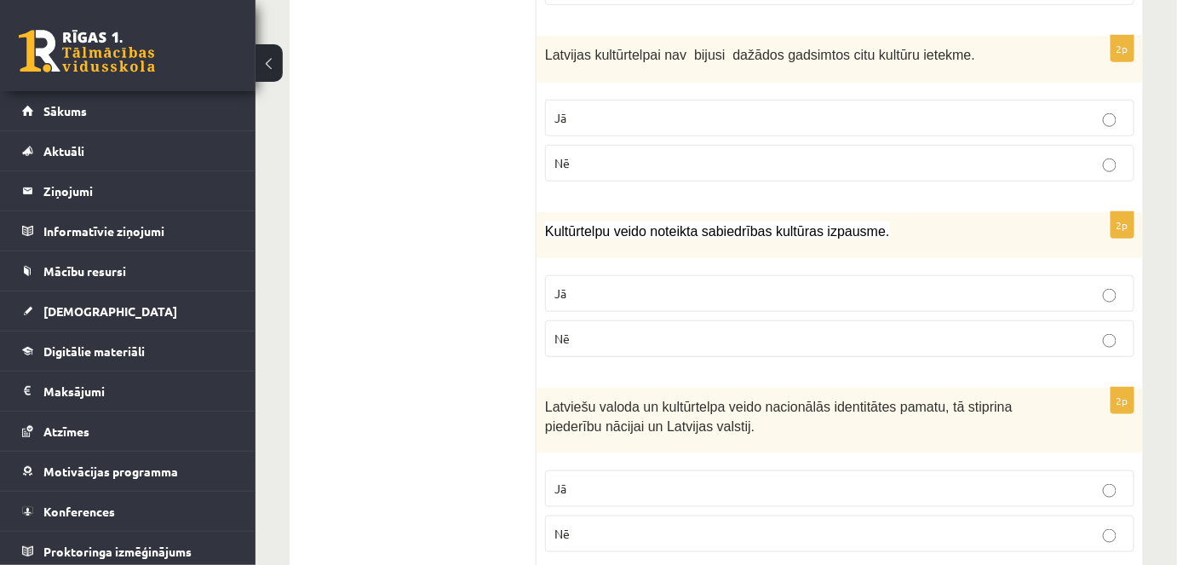
scroll to position [2584, 0]
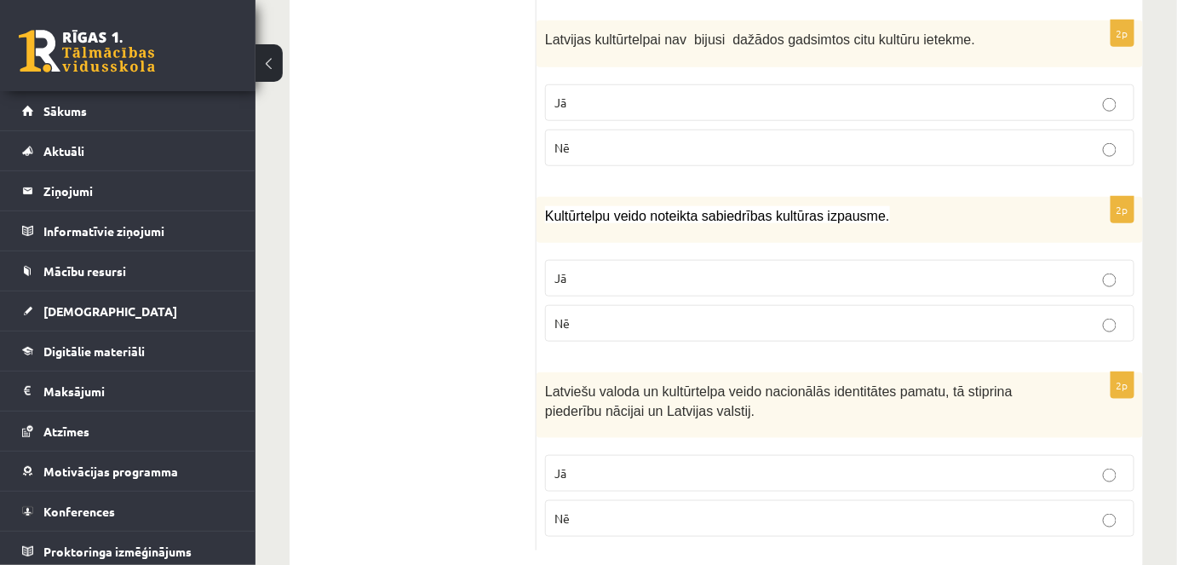
click at [634, 260] on label "Jā" at bounding box center [839, 278] width 589 height 37
click at [619, 464] on p "Jā" at bounding box center [839, 473] width 571 height 18
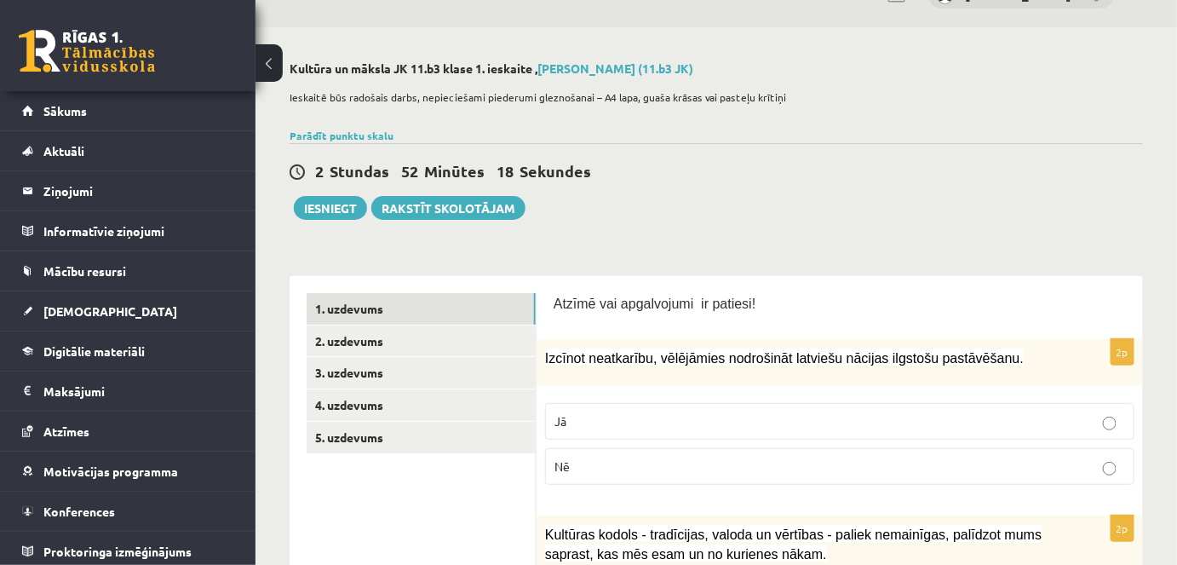
scroll to position [31, 0]
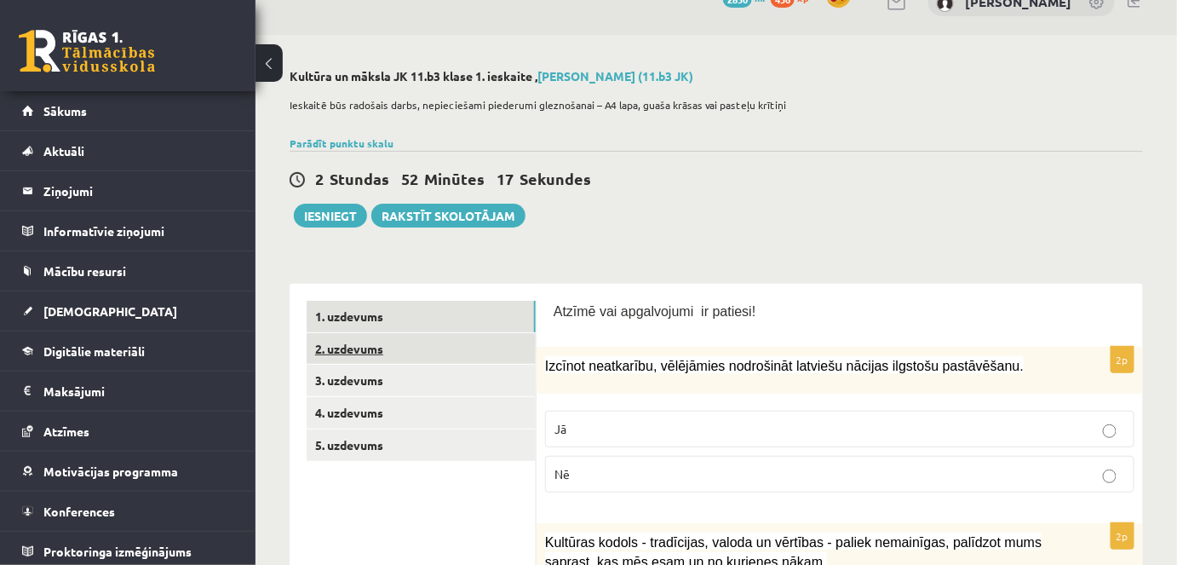
click at [372, 343] on link "2. uzdevums" at bounding box center [421, 349] width 229 height 32
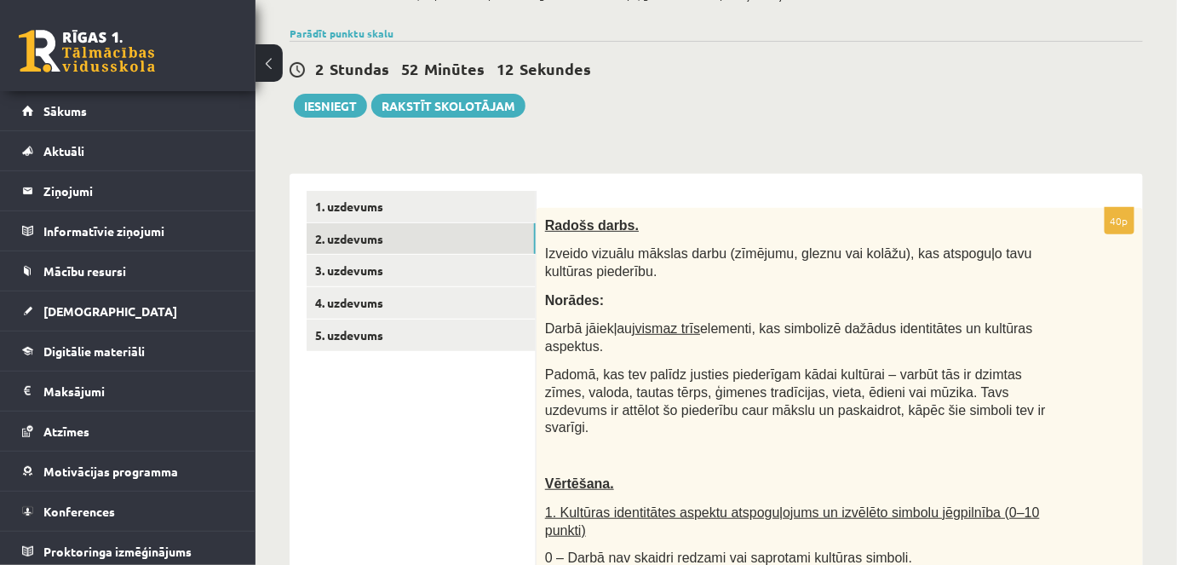
scroll to position [136, 0]
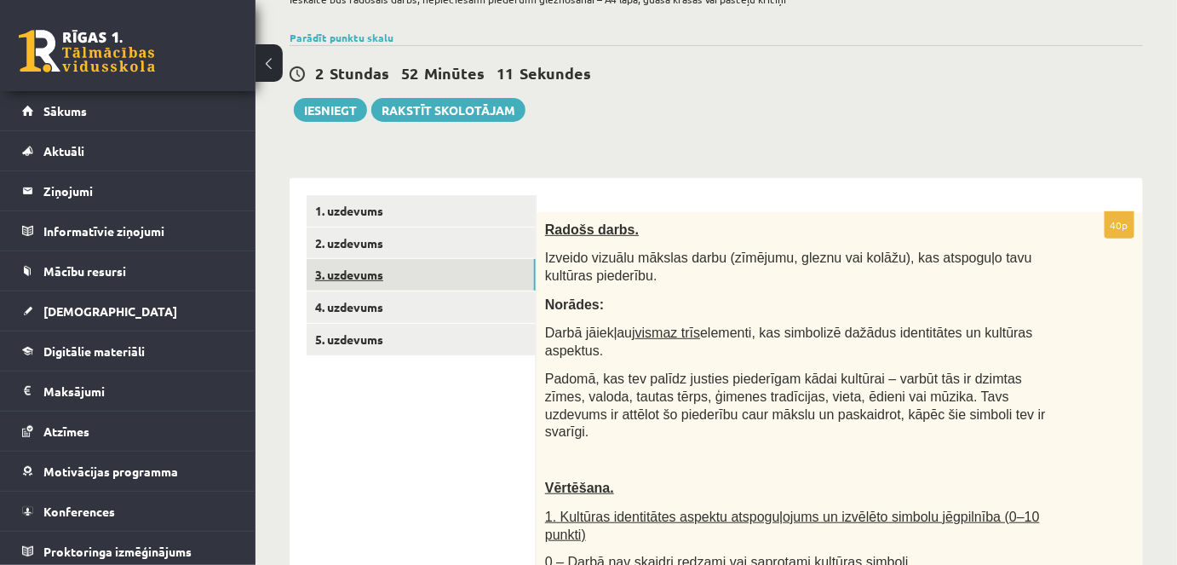
click at [350, 278] on link "3. uzdevums" at bounding box center [421, 275] width 229 height 32
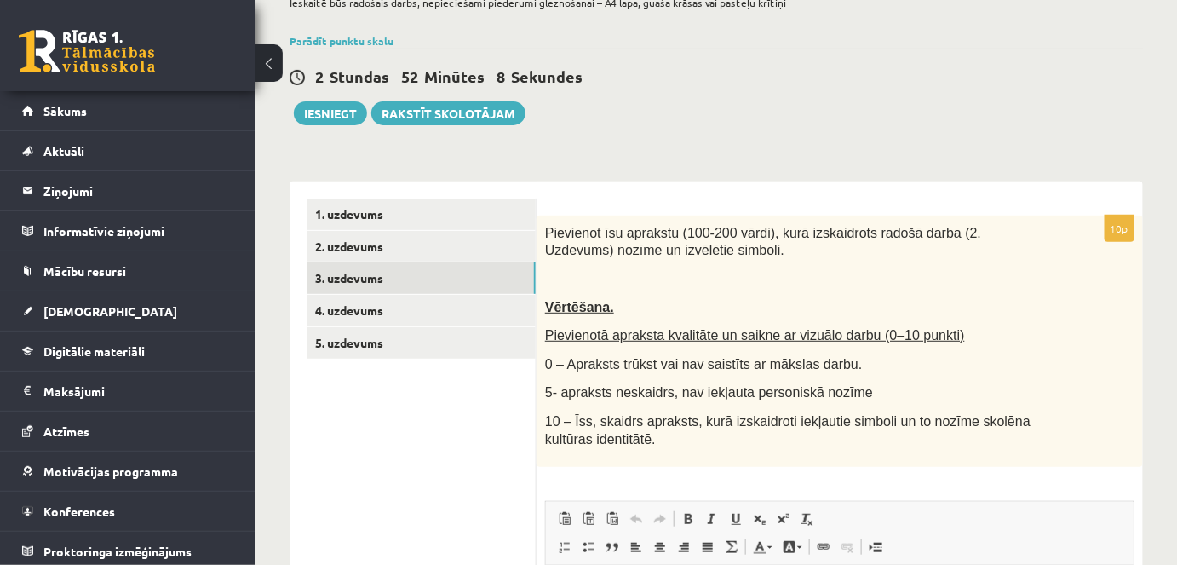
scroll to position [131, 0]
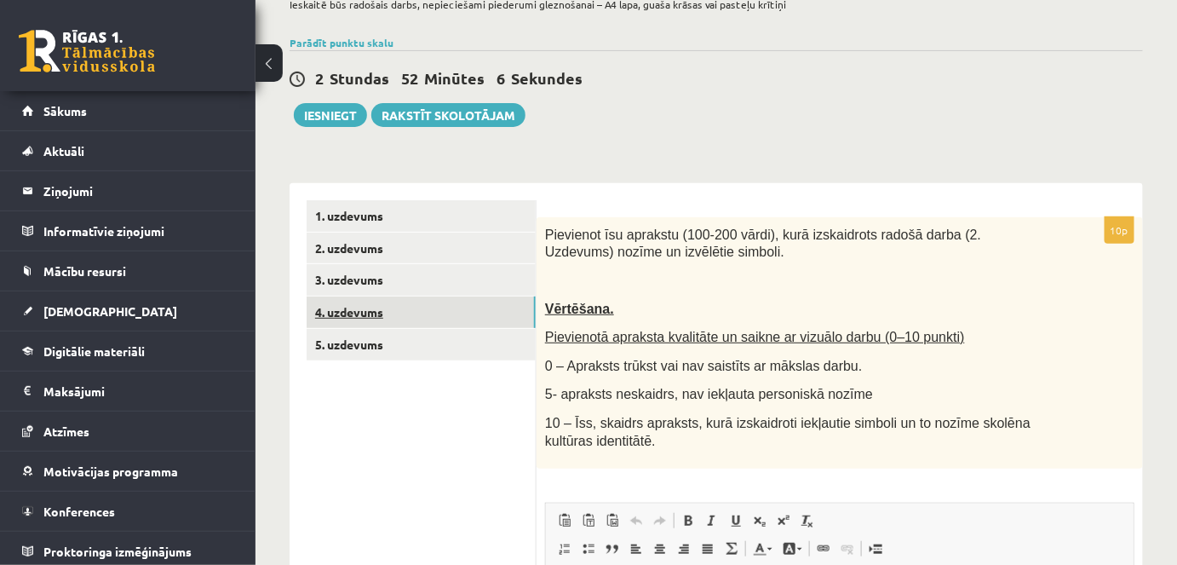
click at [348, 313] on link "4. uzdevums" at bounding box center [421, 312] width 229 height 32
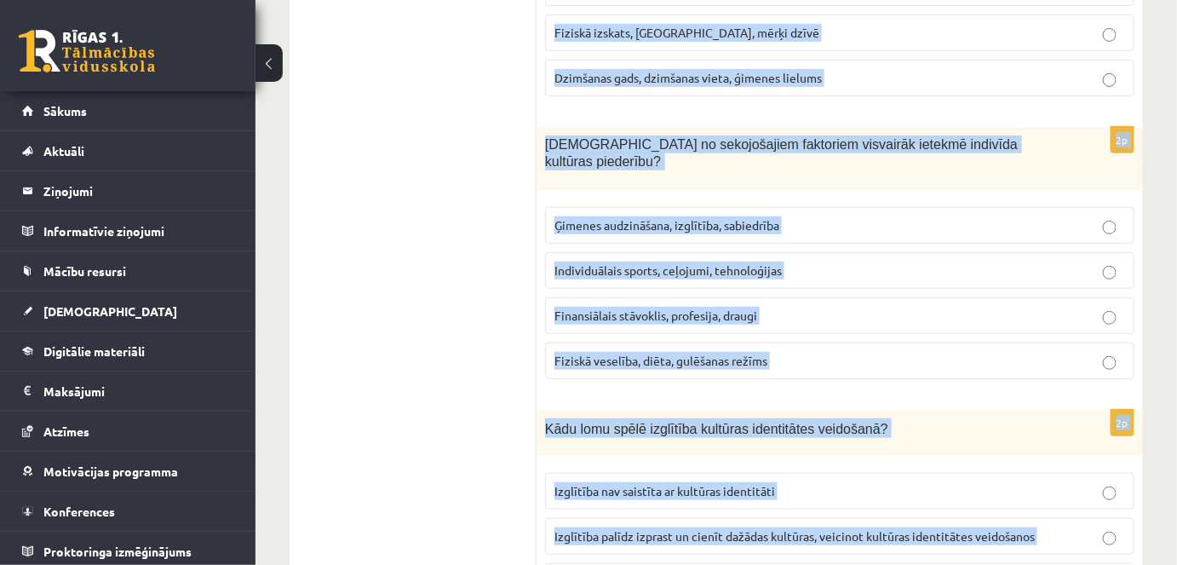
scroll to position [2490, 0]
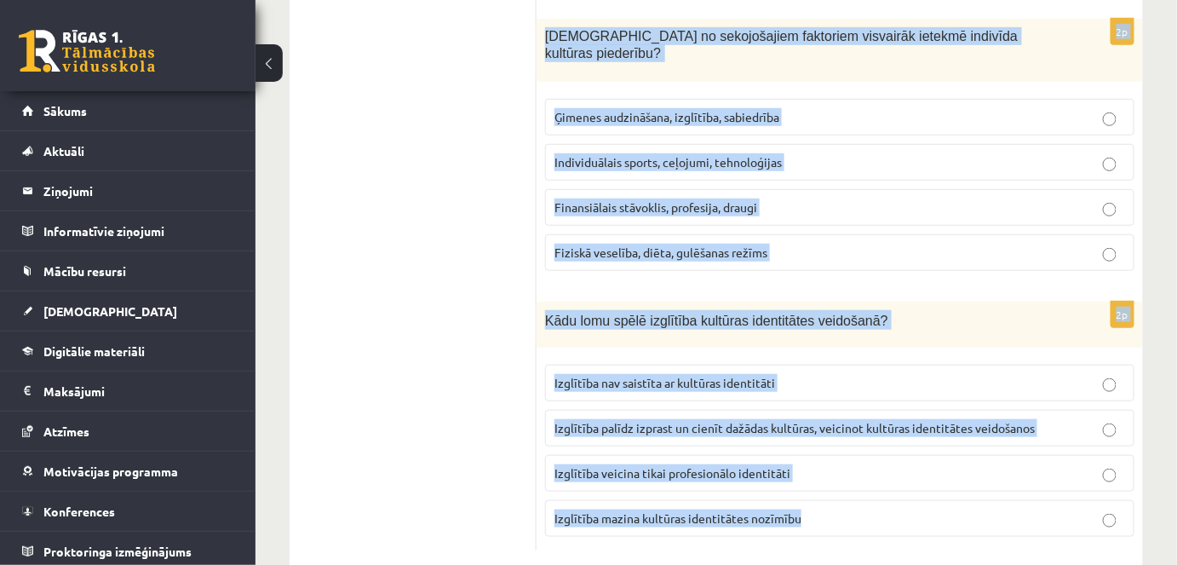
drag, startPoint x: 542, startPoint y: 230, endPoint x: 830, endPoint y: 511, distance: 402.3
copy form "Kādas sekas var būt kultūras identitātes zaudēšanai? Finansiāla stabilitāte Soc…"
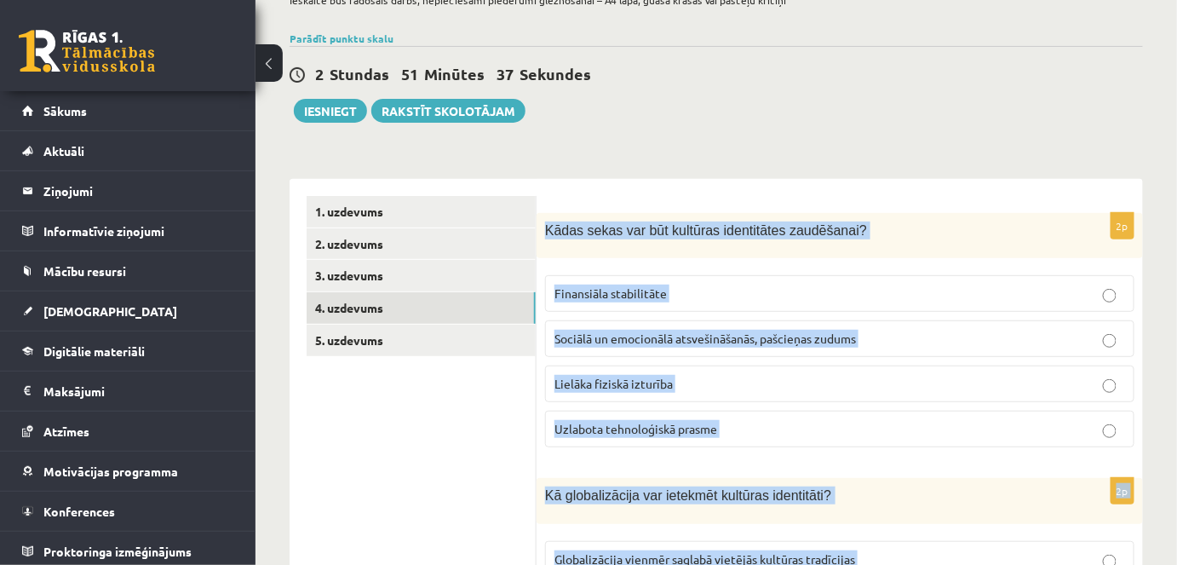
scroll to position [160, 0]
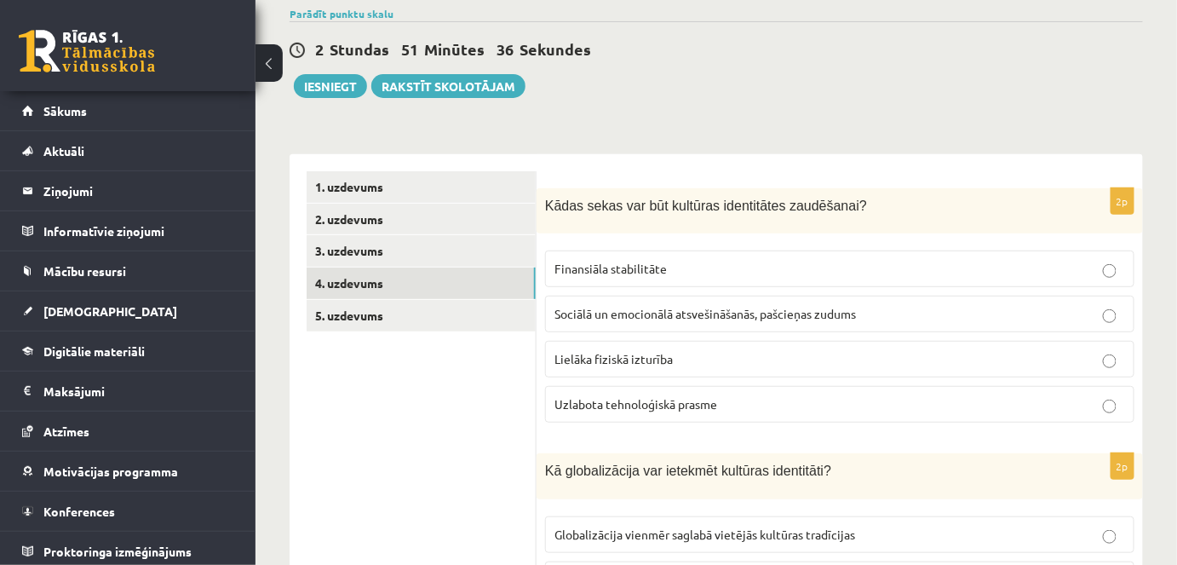
click at [944, 95] on div "2 Stundas 51 Minūtes 36 Sekundes Ieskaite saglabāta! Iesniegt Rakstīt skolotājam" at bounding box center [716, 59] width 853 height 77
click at [624, 306] on span "Sociālā un emocionālā atsvešināšanās, pašcieņas zudums" at bounding box center [704, 313] width 301 height 15
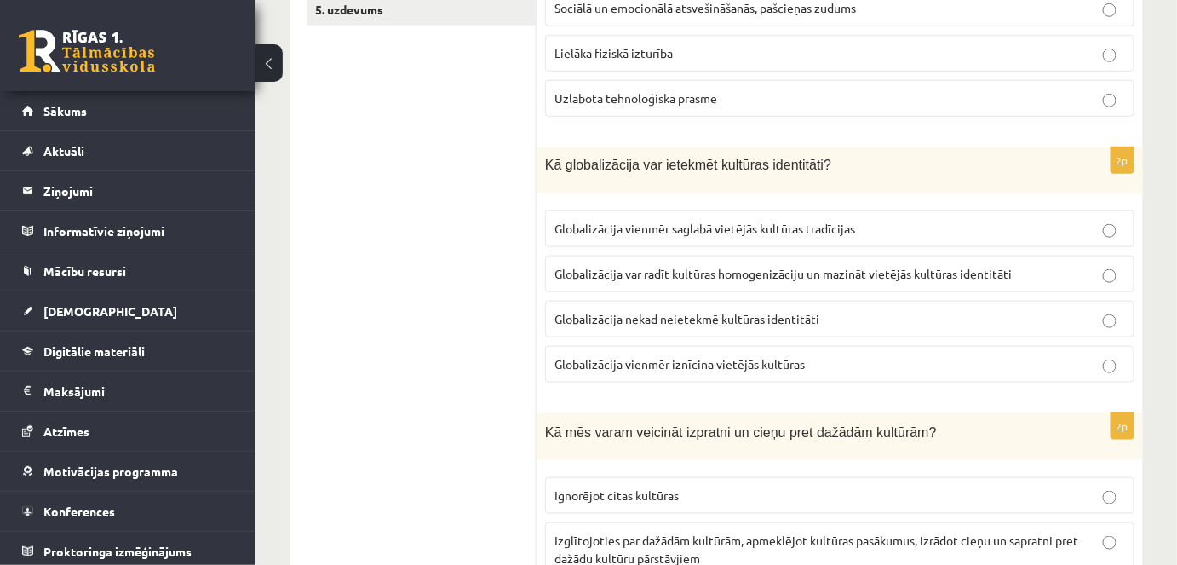
scroll to position [484, 0]
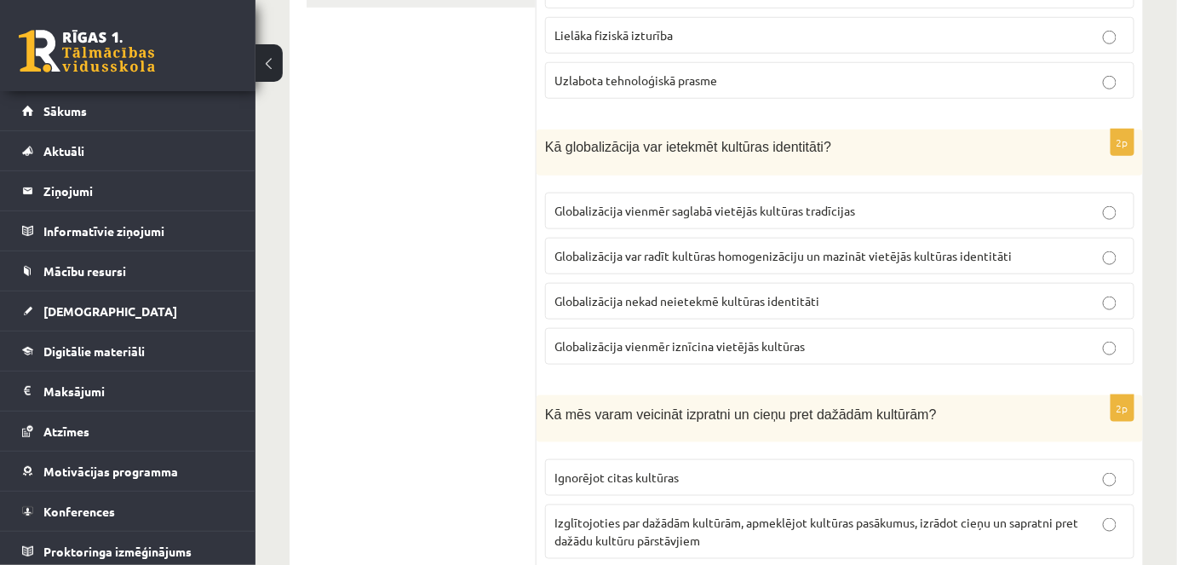
click at [642, 250] on span "Globalizācija var radīt kultūras homogenizāciju un mazināt vietējās kultūras id…" at bounding box center [782, 255] width 457 height 15
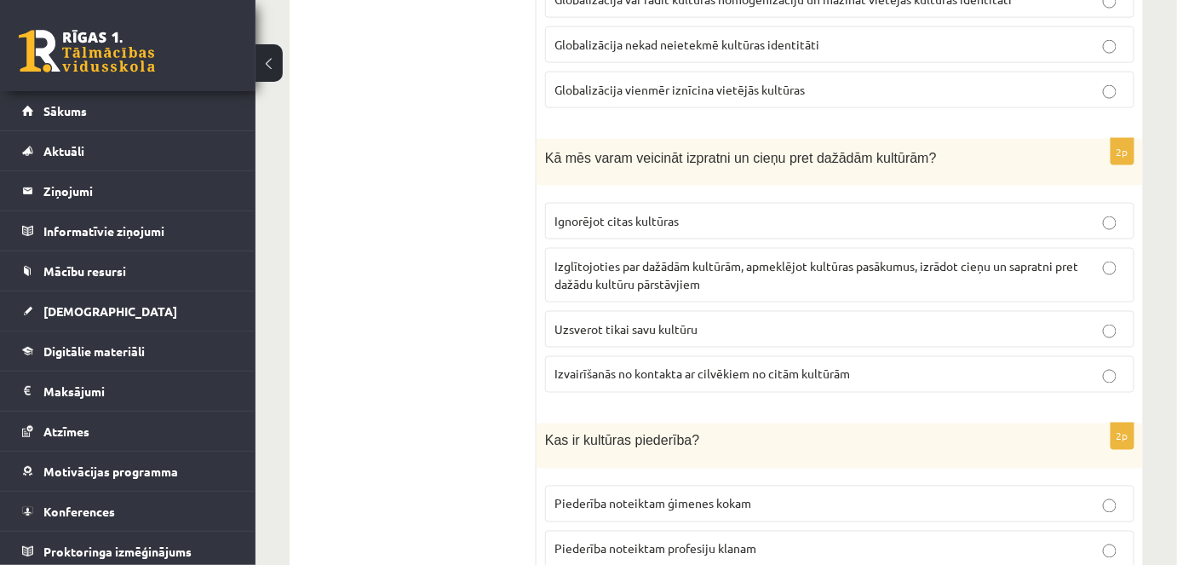
scroll to position [744, 0]
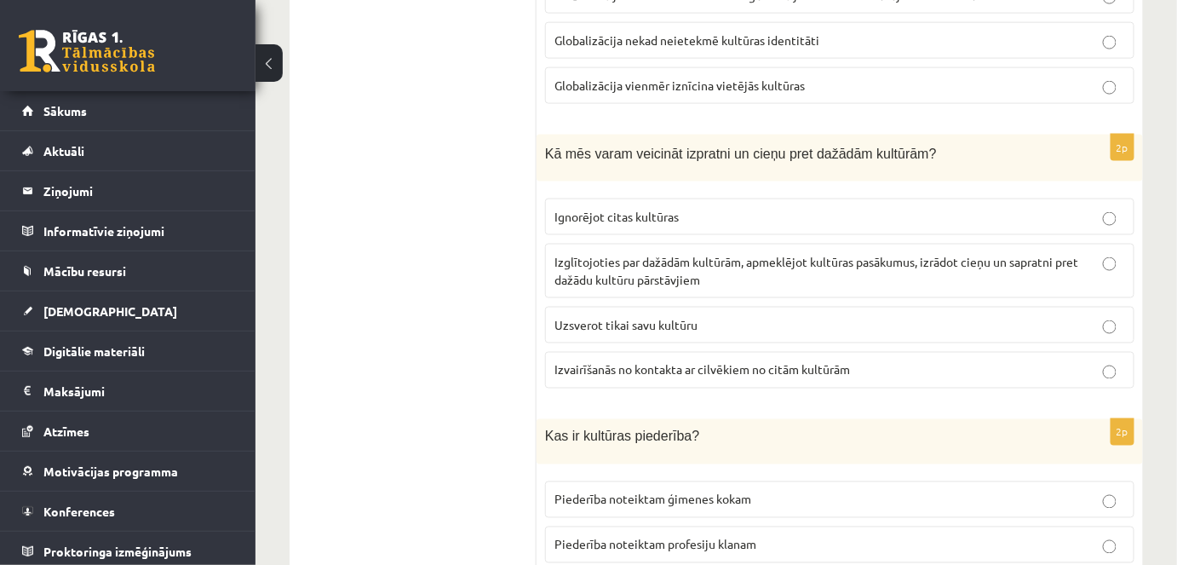
click at [638, 259] on span "Izglītojoties par dažādām kultūrām, apmeklējot kultūras pasākumus, izrādot cieņ…" at bounding box center [816, 270] width 524 height 33
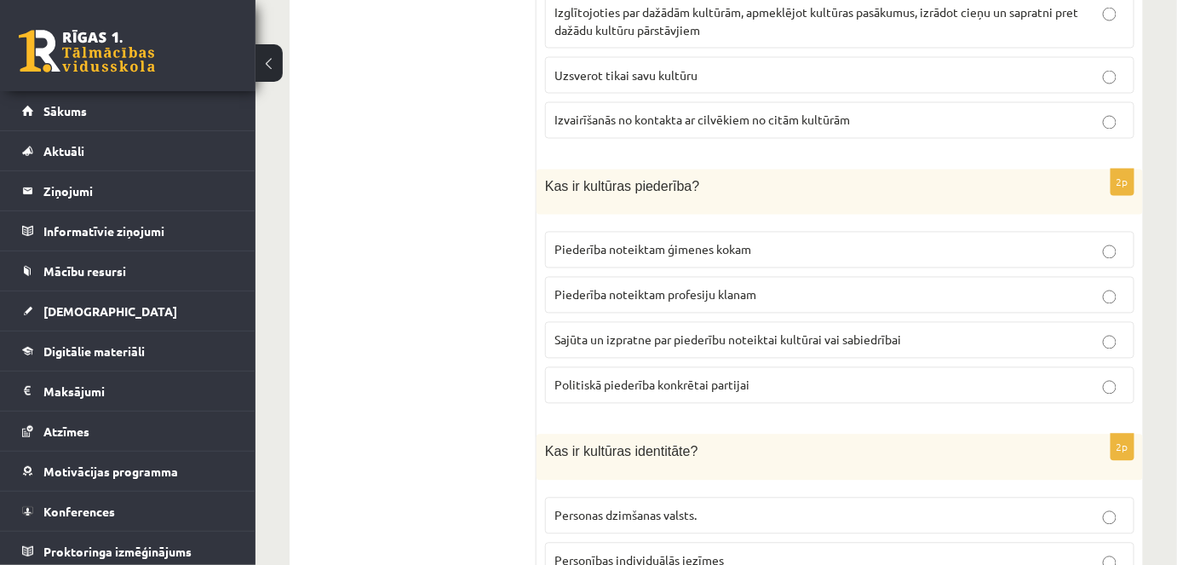
scroll to position [1036, 0]
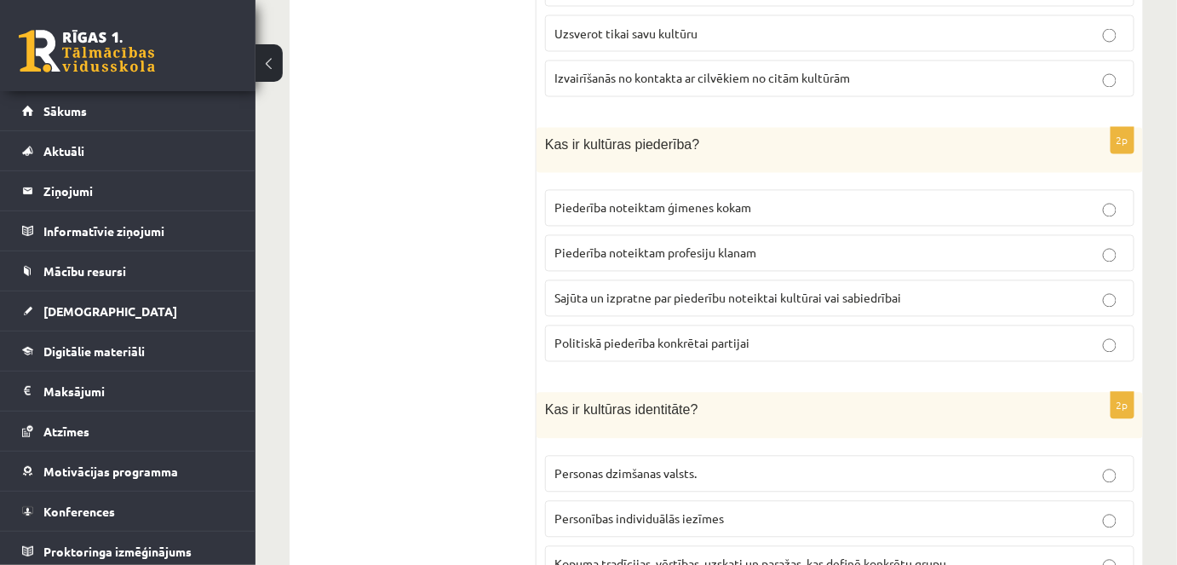
click at [650, 291] on span "Sajūta un izpratne par piederību noteiktai kultūrai vai sabiedrībai" at bounding box center [727, 297] width 347 height 15
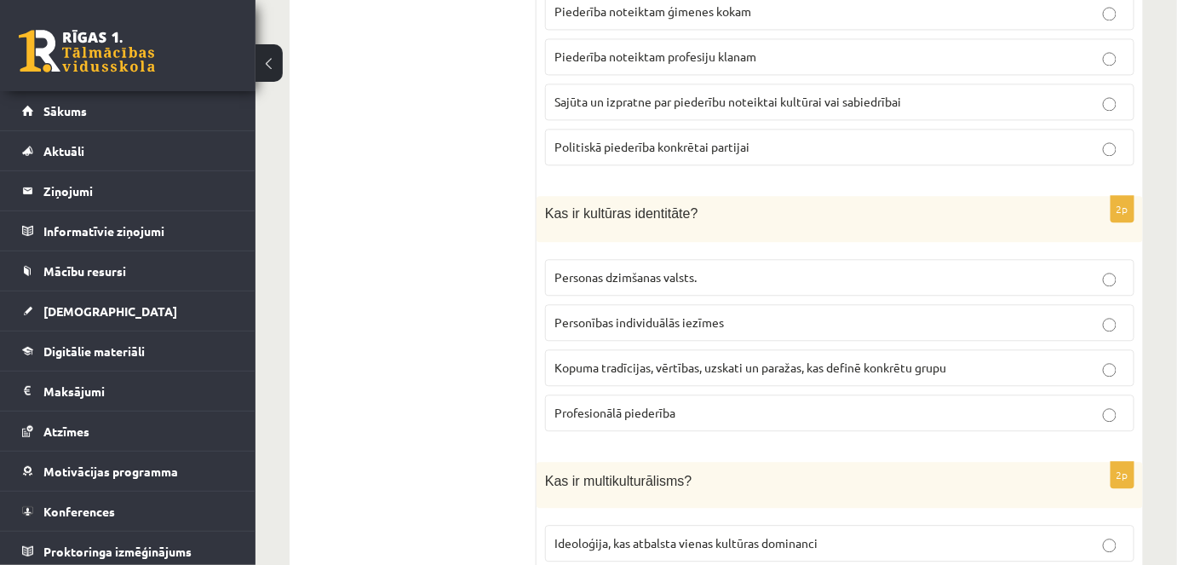
scroll to position [1275, 0]
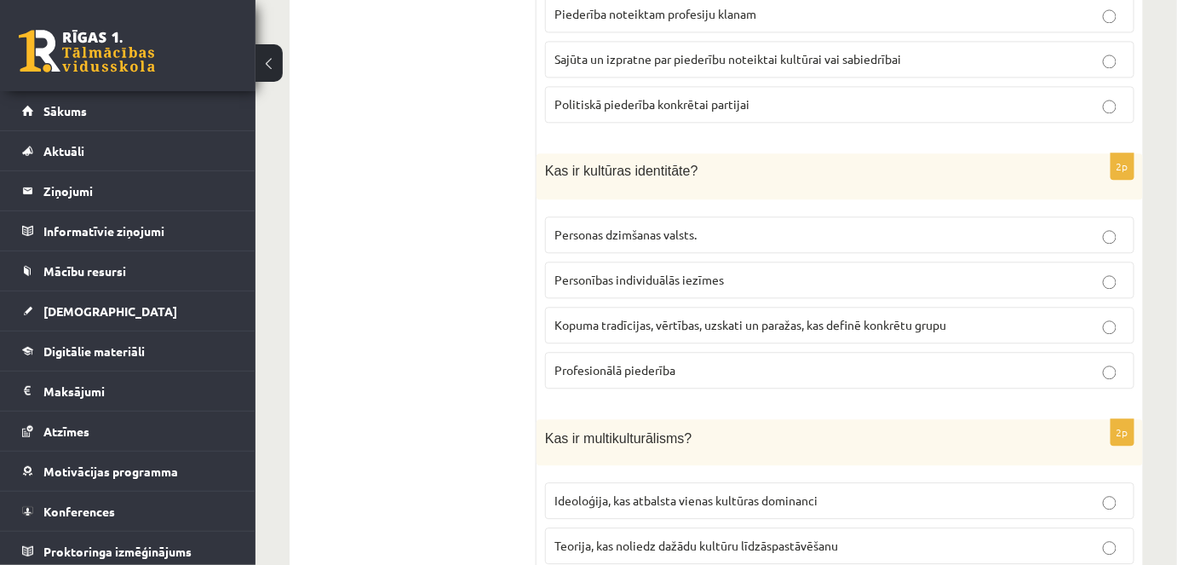
click at [640, 317] on span "Kopuma tradīcijas, vērtības, uzskati un paražas, kas definē konkrētu grupu" at bounding box center [750, 324] width 392 height 15
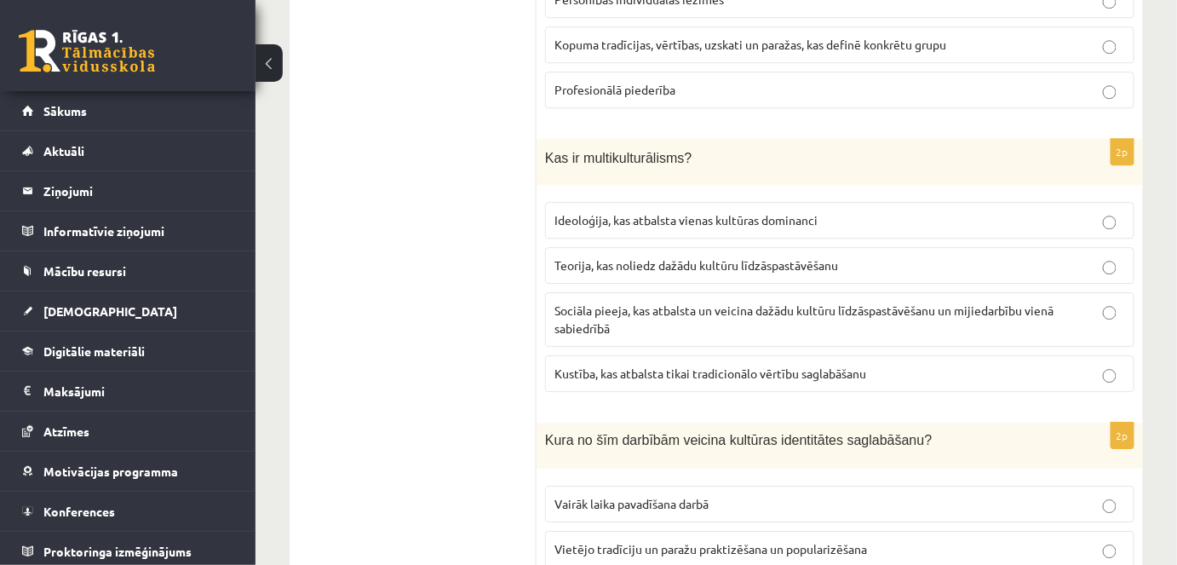
scroll to position [1594, 0]
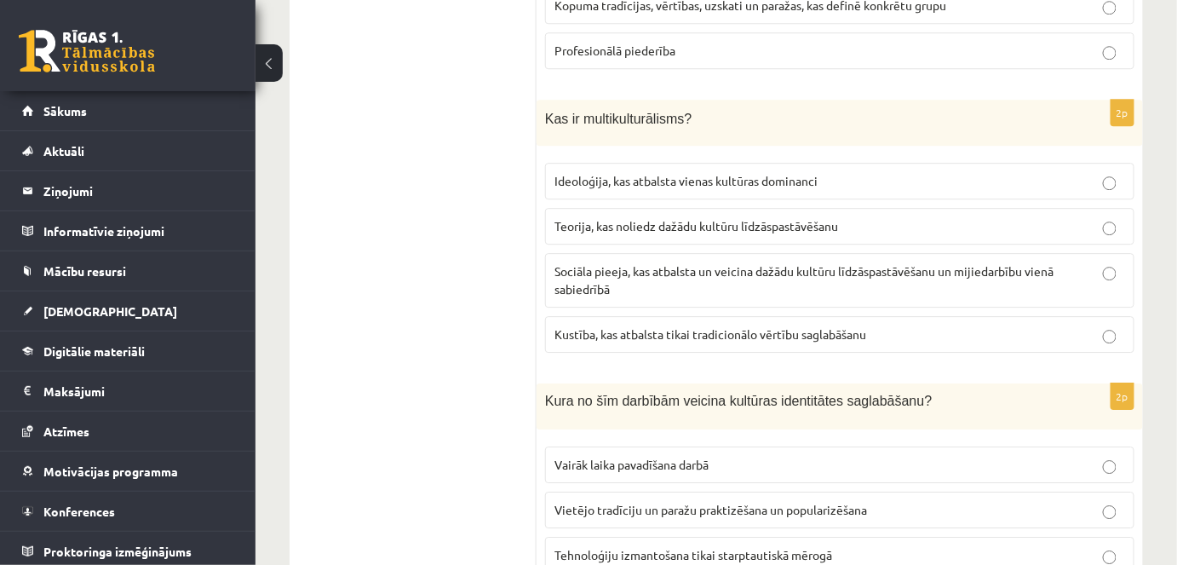
click at [581, 274] on span "Sociāla pieeja, kas atbalsta un veicina dažādu kultūru līdzāspastāvēšanu un mij…" at bounding box center [803, 279] width 499 height 33
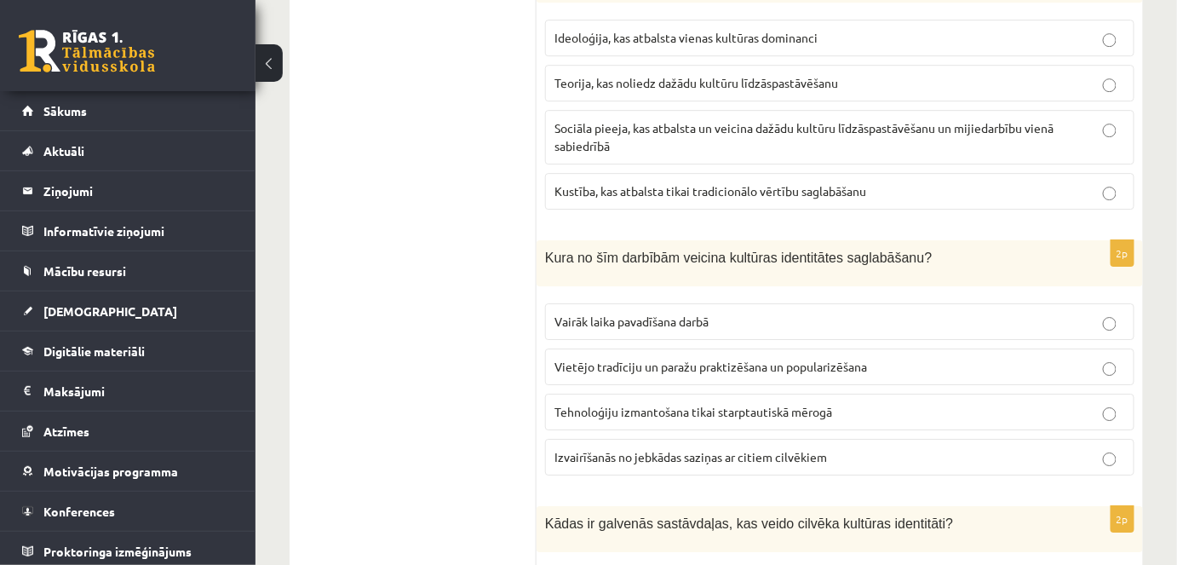
scroll to position [1783, 0]
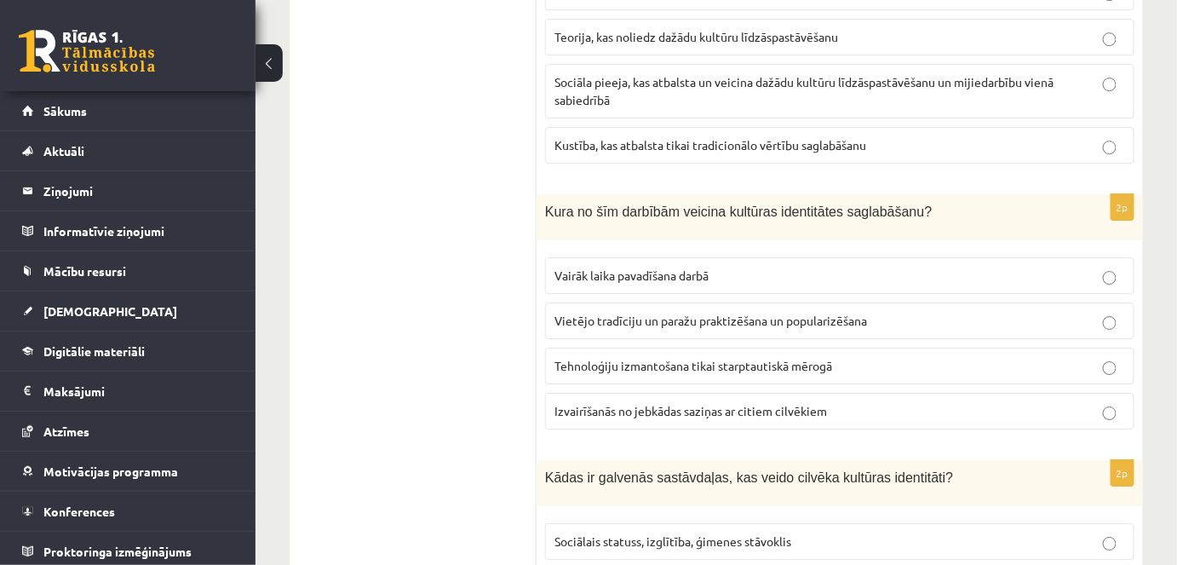
click at [598, 313] on span "Vietējo tradīciju un paražu praktizēšana un popularizēšana" at bounding box center [710, 320] width 313 height 15
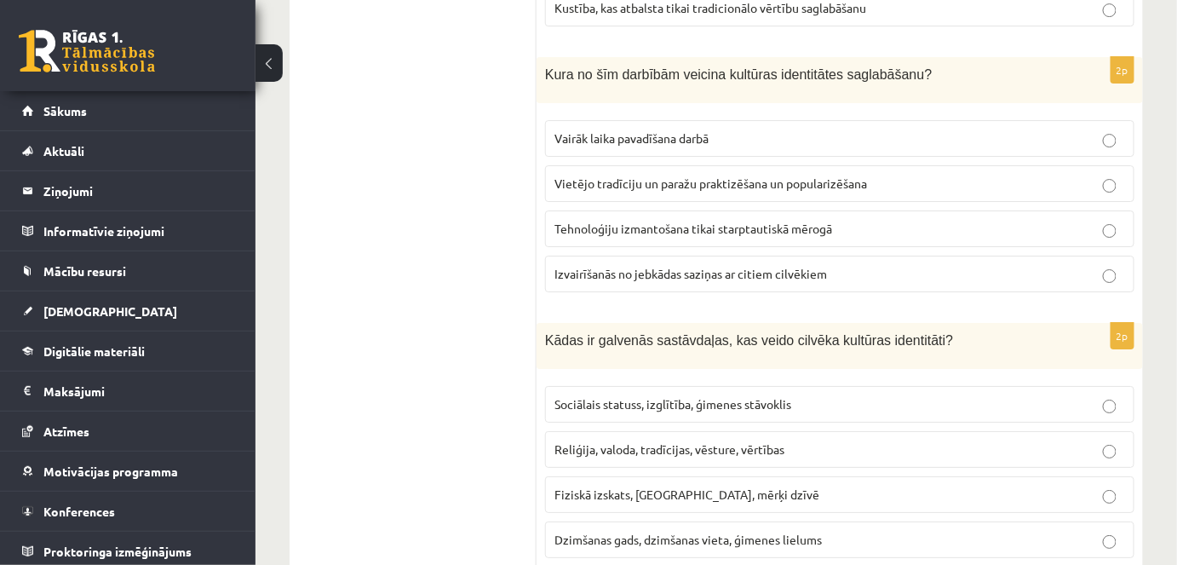
scroll to position [1938, 0]
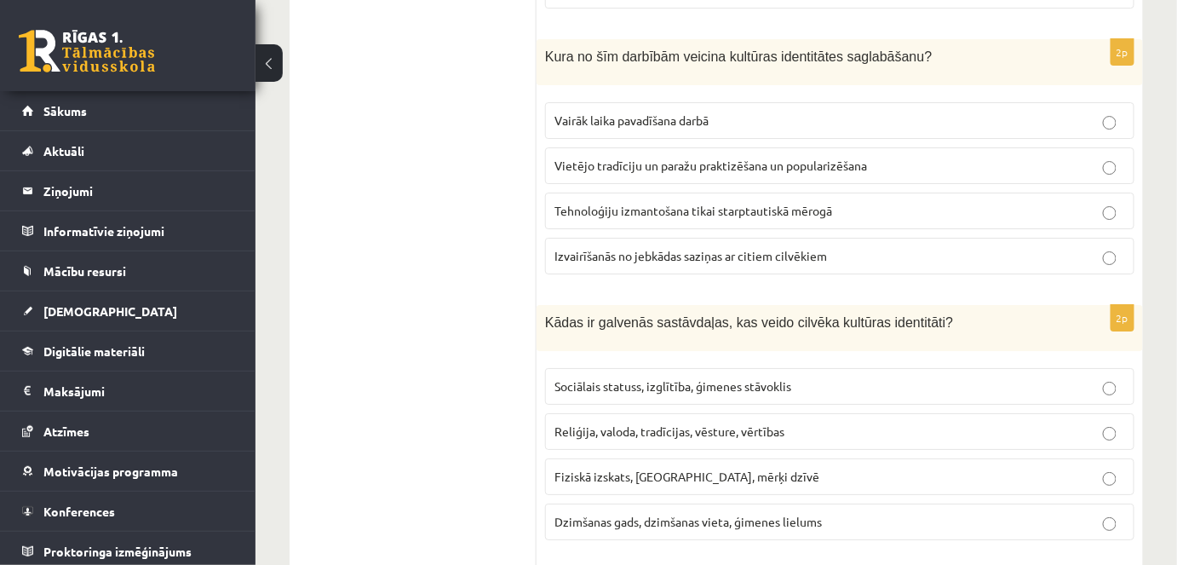
click at [635, 424] on p "Reliģija, valoda, tradīcijas, vēsture, vērtības" at bounding box center [839, 431] width 571 height 18
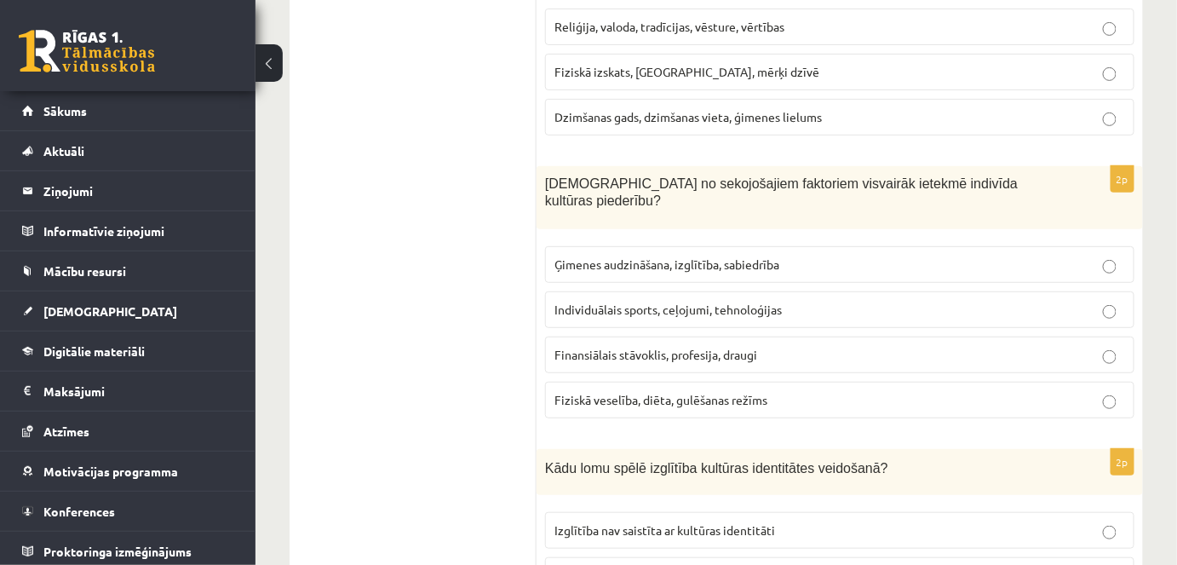
scroll to position [2346, 0]
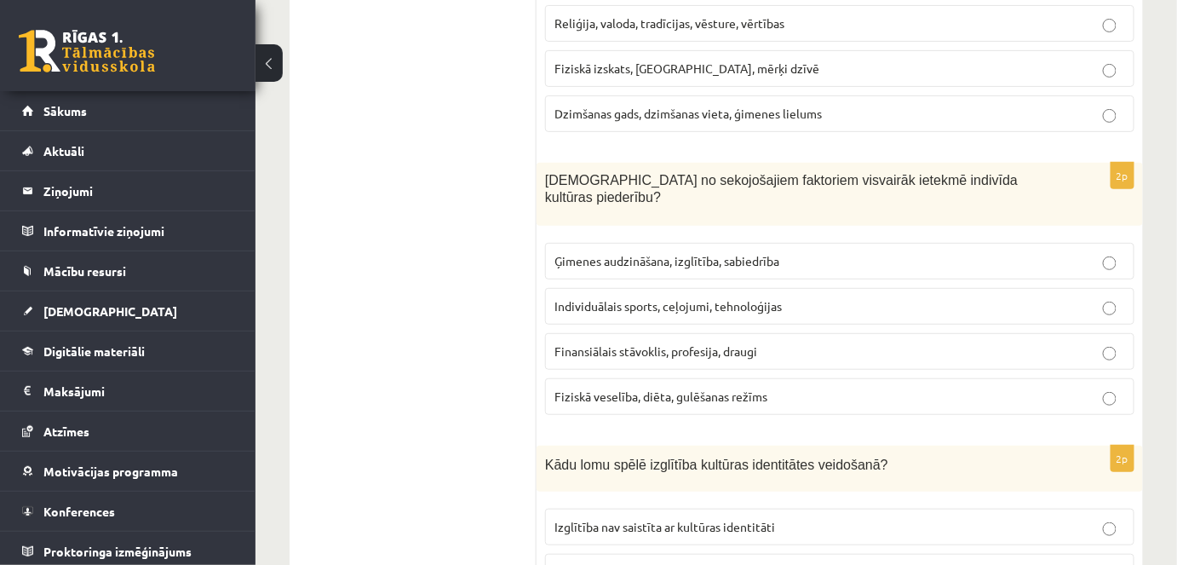
click at [635, 253] on span "Ģimenes audzināšana, izglītība, sabiedrība" at bounding box center [666, 260] width 225 height 15
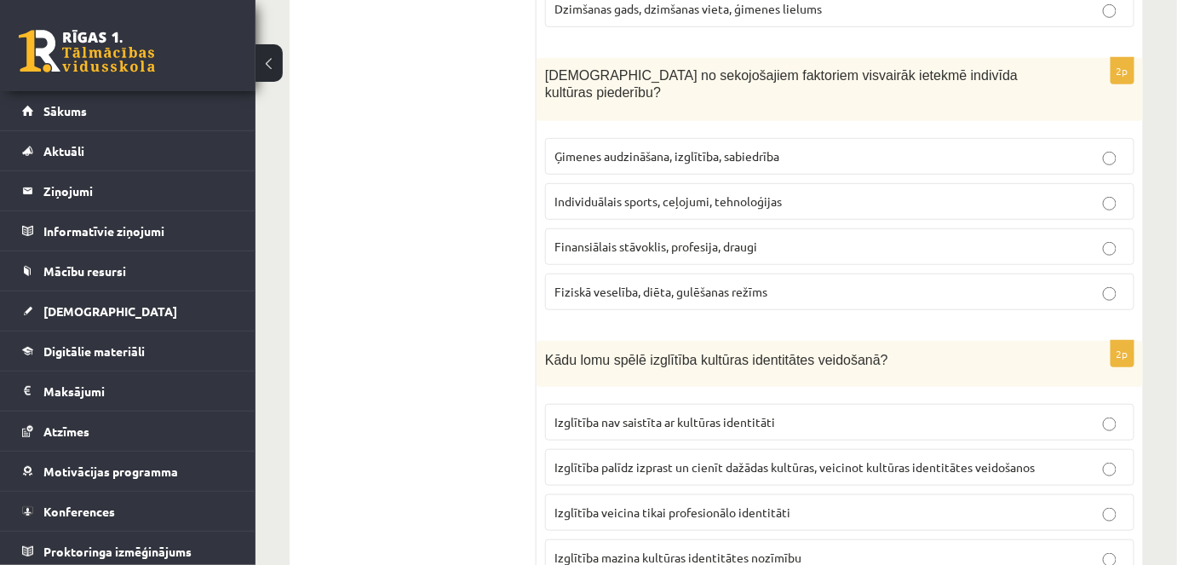
scroll to position [2490, 0]
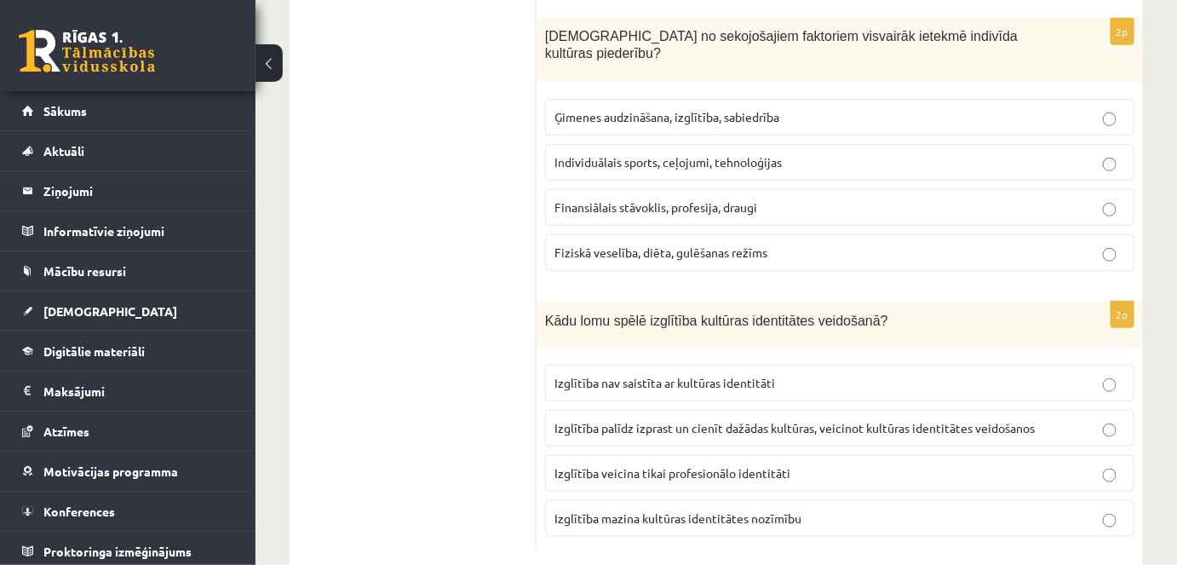
click at [686, 410] on label "Izglītība palīdz izprast un cienīt dažādas kultūras, veicinot kultūras identitā…" at bounding box center [839, 428] width 589 height 37
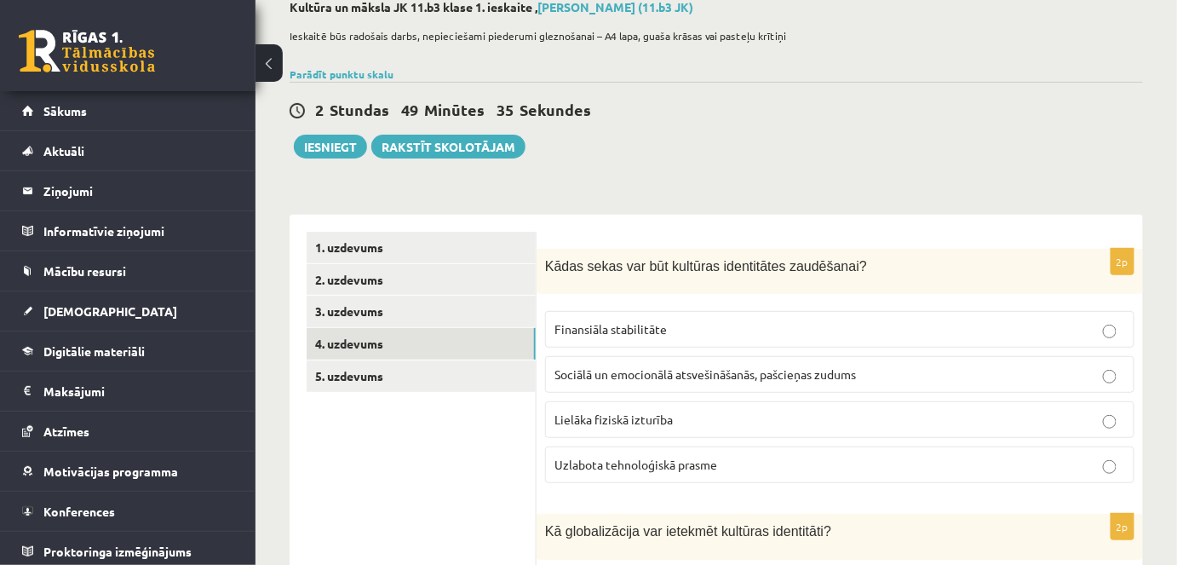
scroll to position [93, 0]
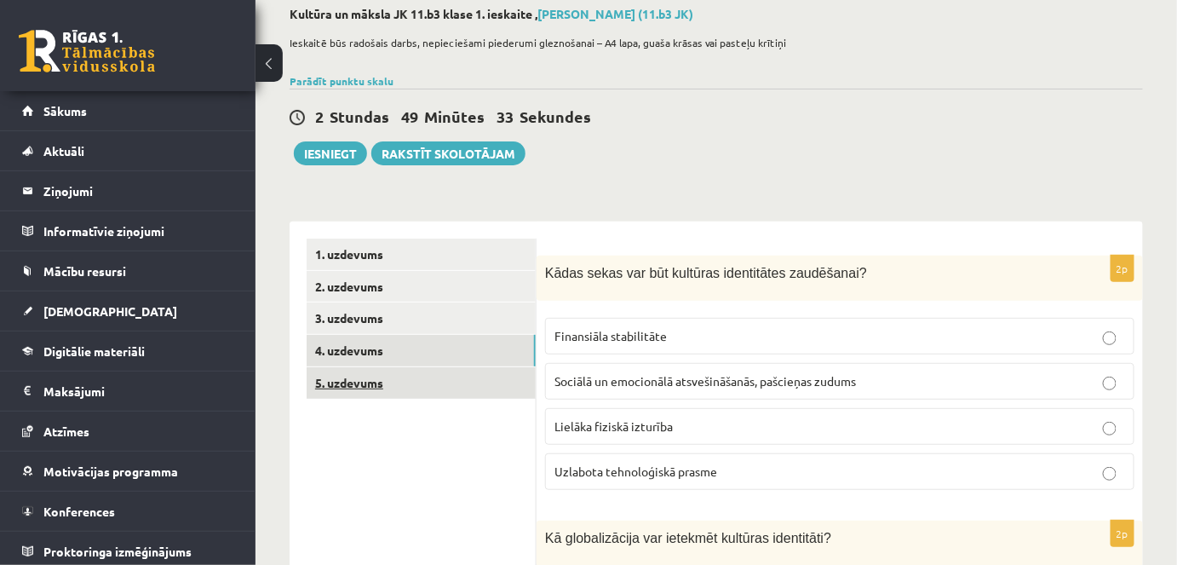
click at [342, 382] on link "5. uzdevums" at bounding box center [421, 383] width 229 height 32
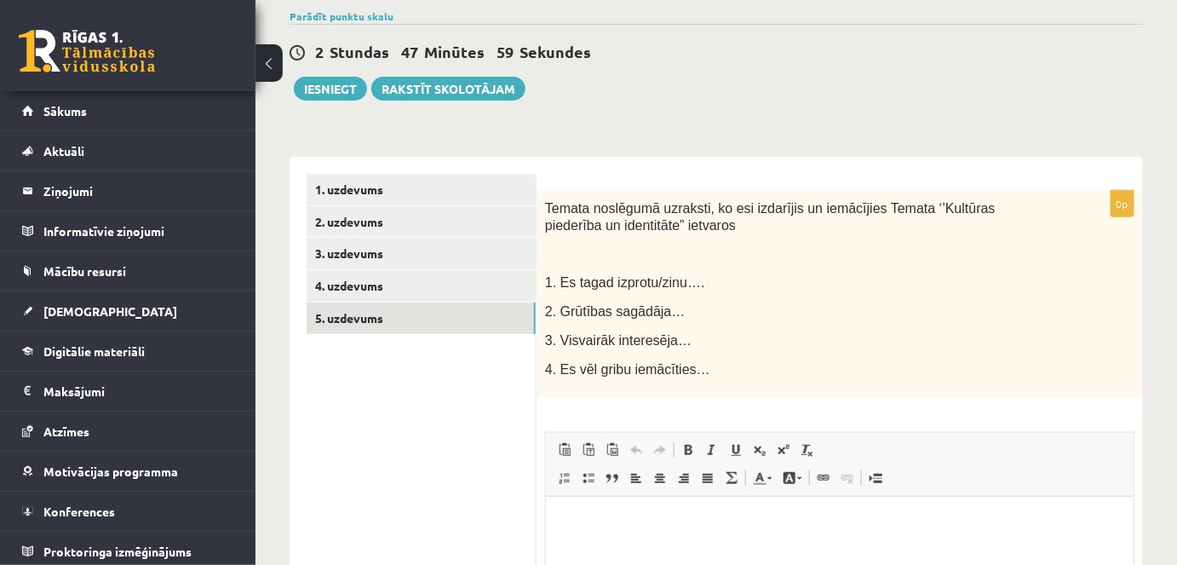
scroll to position [146, 0]
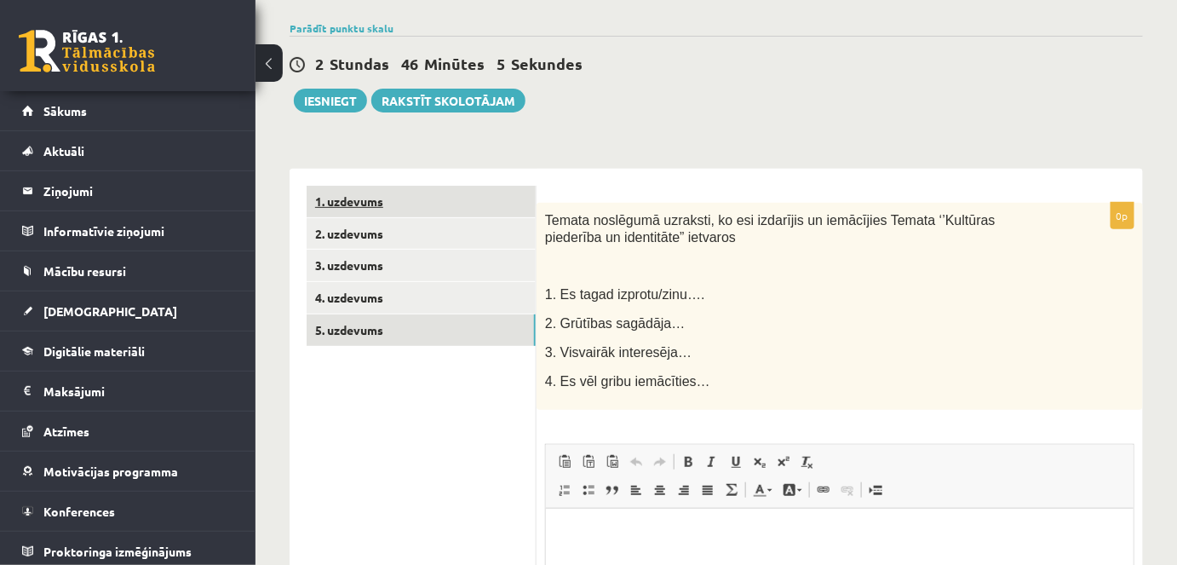
click at [349, 198] on link "1. uzdevums" at bounding box center [421, 202] width 229 height 32
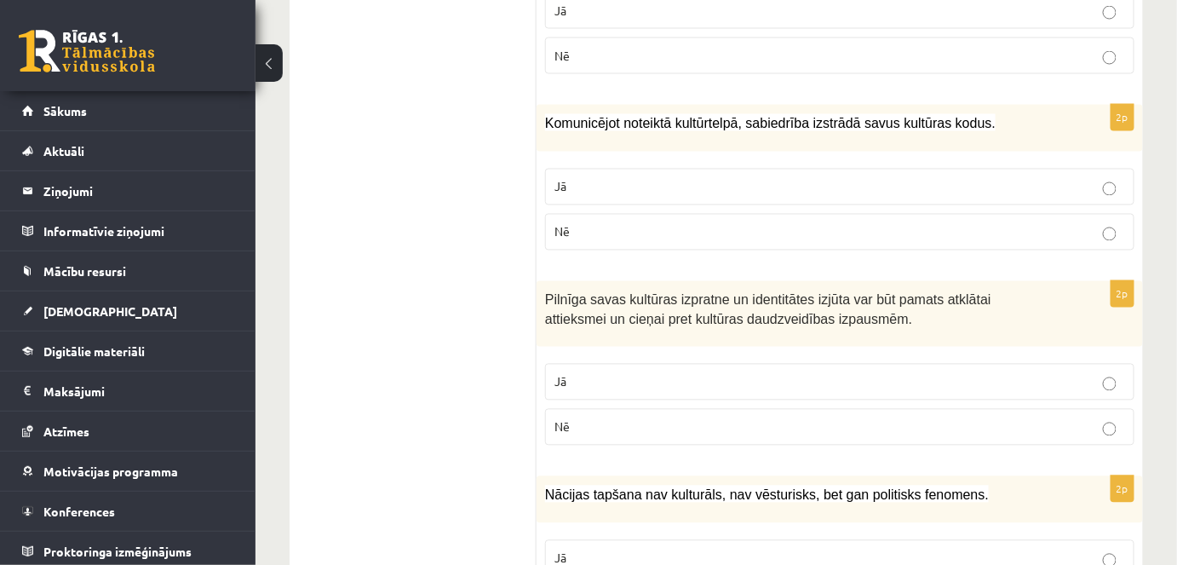
scroll to position [0, 0]
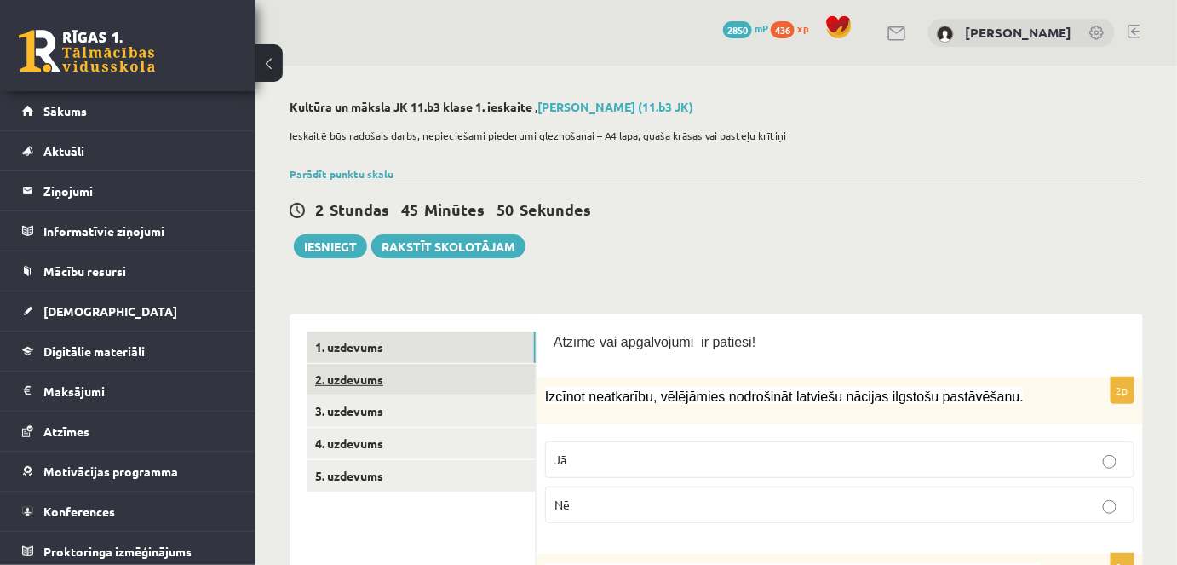
click at [365, 373] on link "2. uzdevums" at bounding box center [421, 380] width 229 height 32
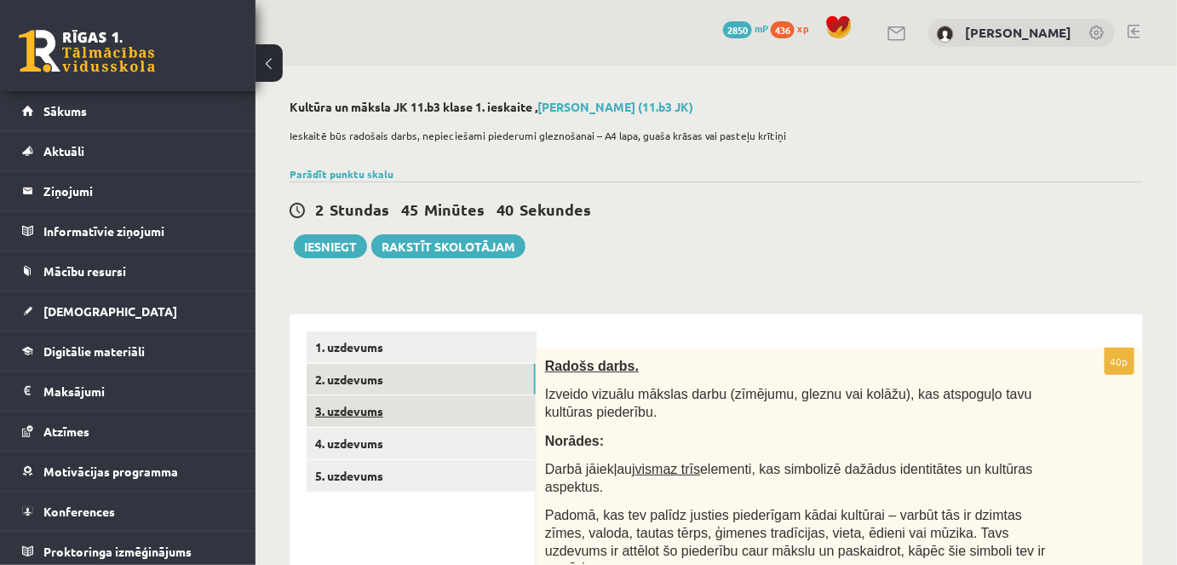
click at [343, 403] on link "3. uzdevums" at bounding box center [421, 411] width 229 height 32
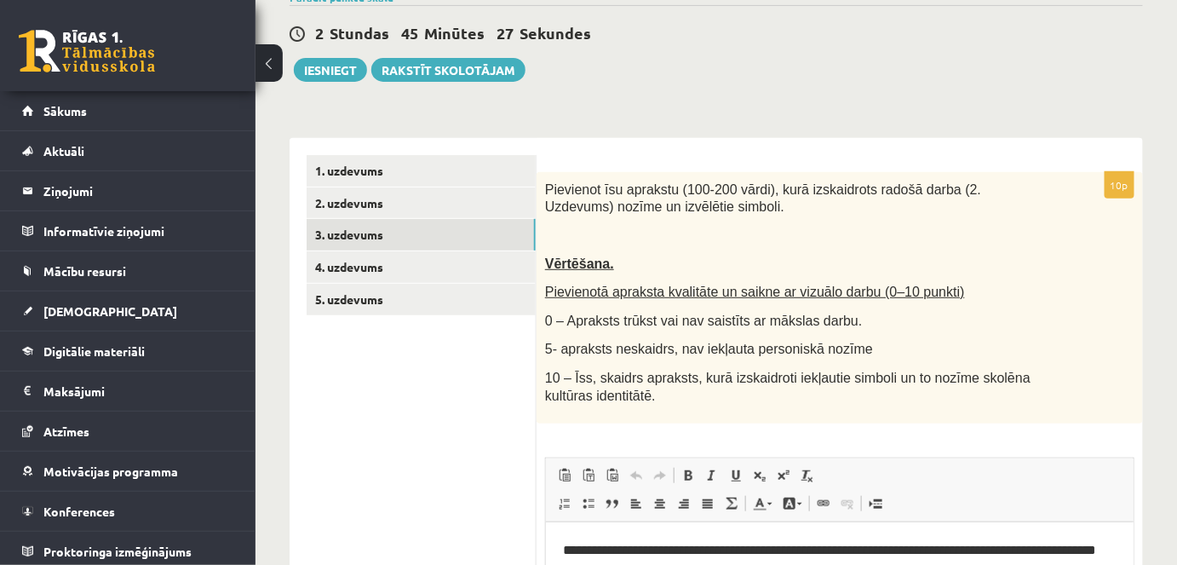
scroll to position [170, 0]
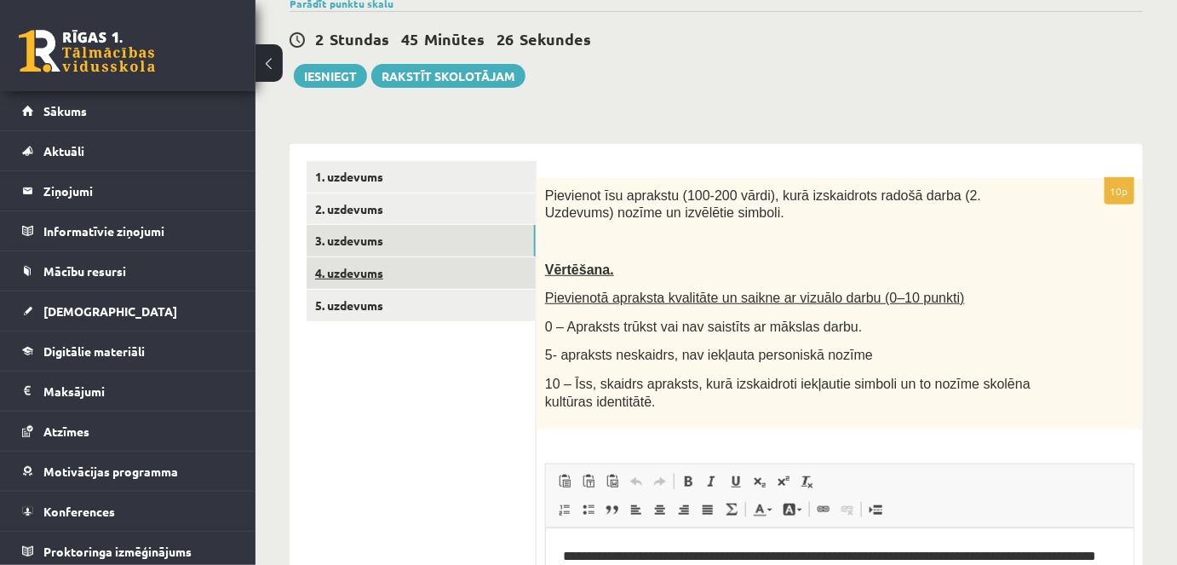
click at [336, 274] on link "4. uzdevums" at bounding box center [421, 273] width 229 height 32
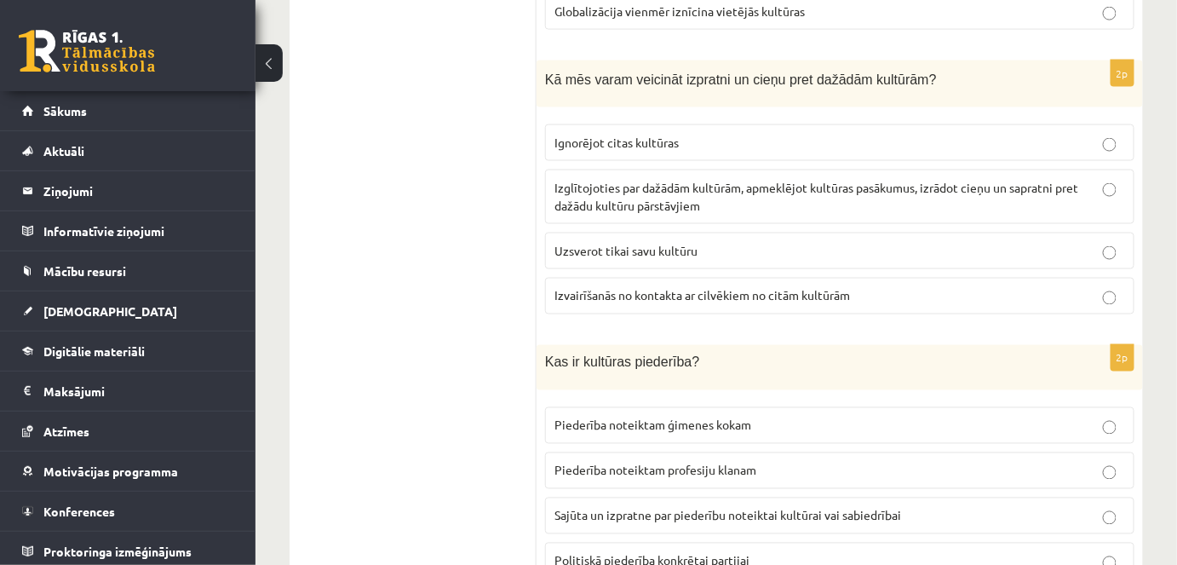
scroll to position [0, 0]
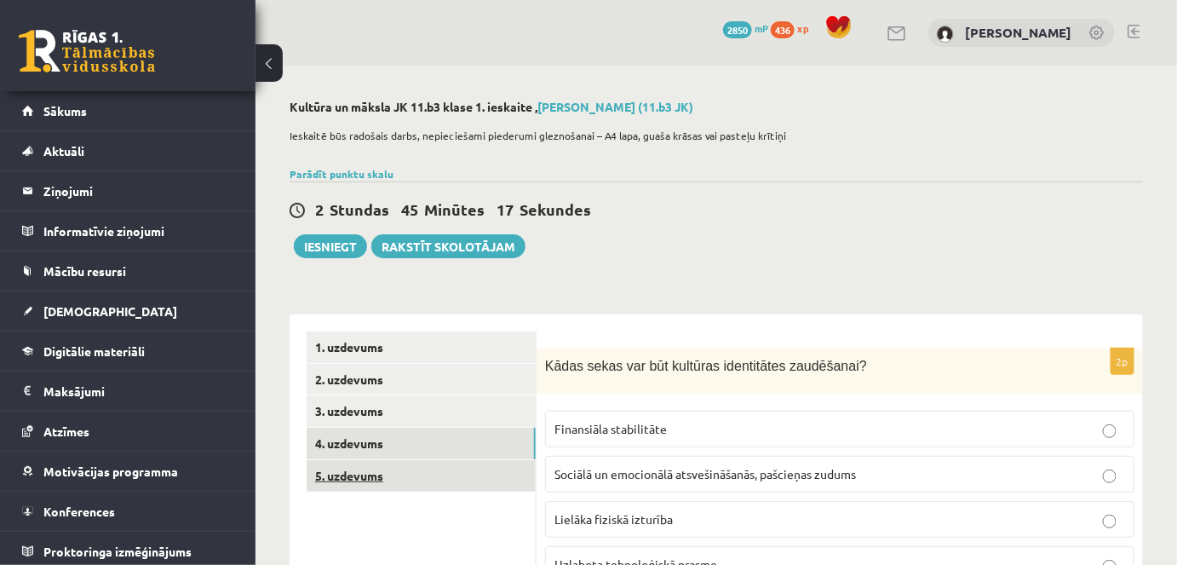
click at [363, 470] on link "5. uzdevums" at bounding box center [421, 476] width 229 height 32
